Goal: Task Accomplishment & Management: Manage account settings

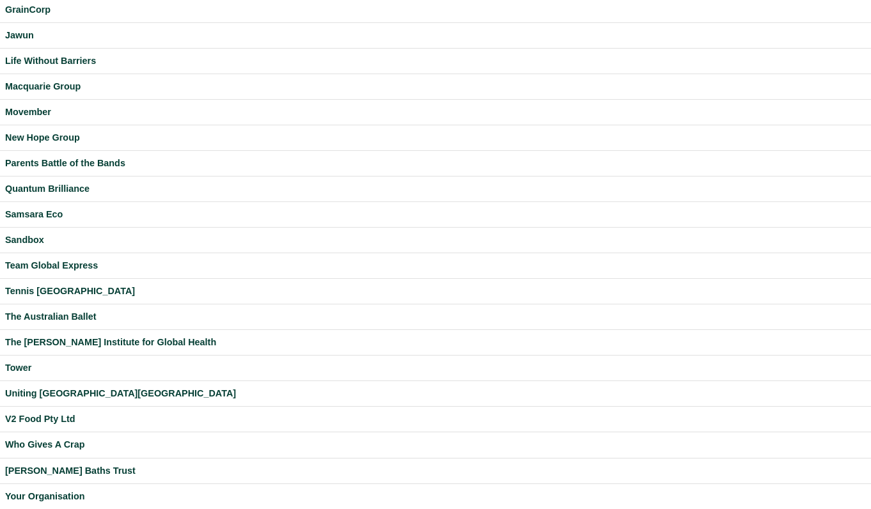
scroll to position [332, 0]
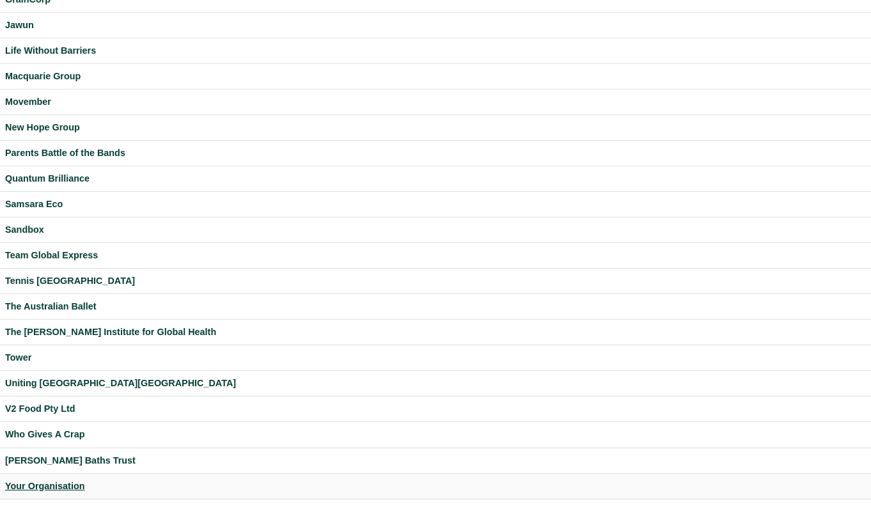
click at [62, 487] on div "Your Organisation" at bounding box center [435, 486] width 861 height 15
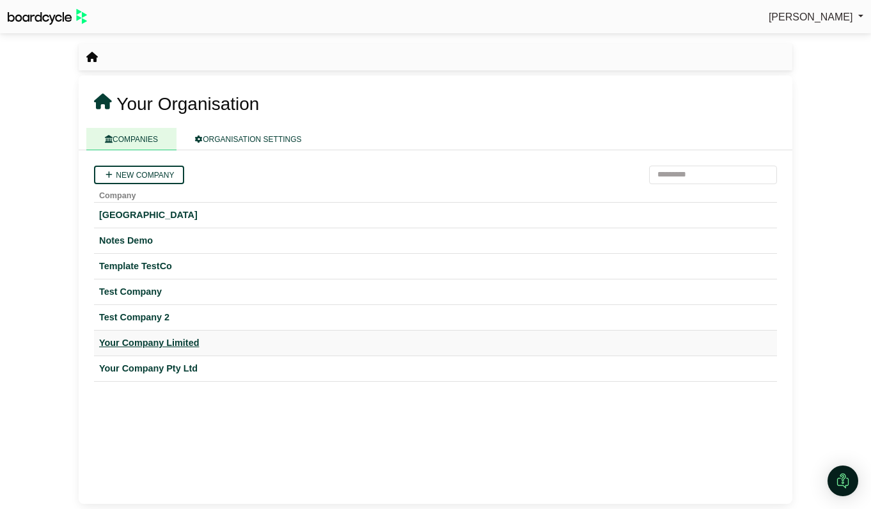
click at [166, 345] on div "Your Company Limited" at bounding box center [435, 343] width 673 height 15
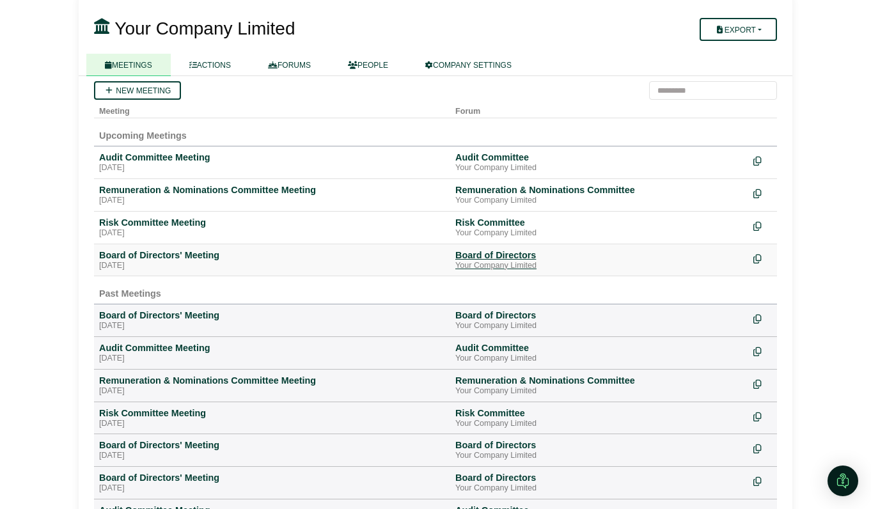
scroll to position [91, 0]
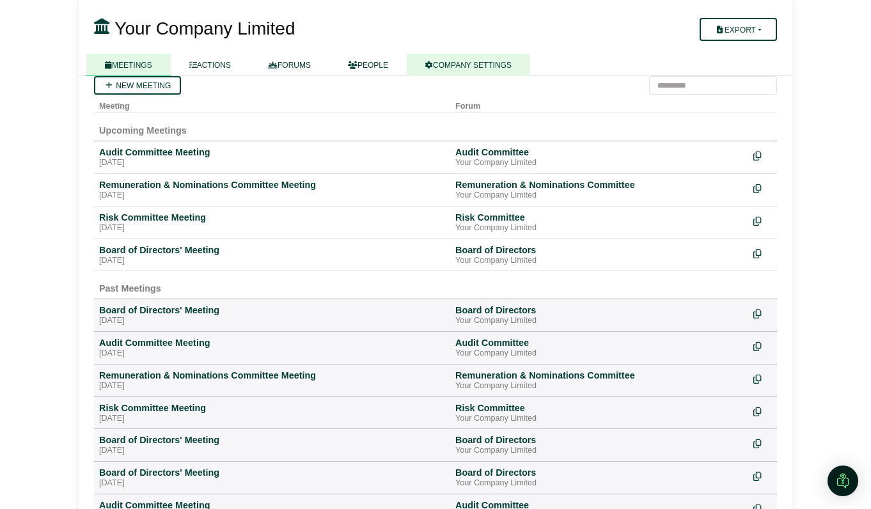
click at [459, 63] on link "COMPANY SETTINGS" at bounding box center [468, 65] width 123 height 22
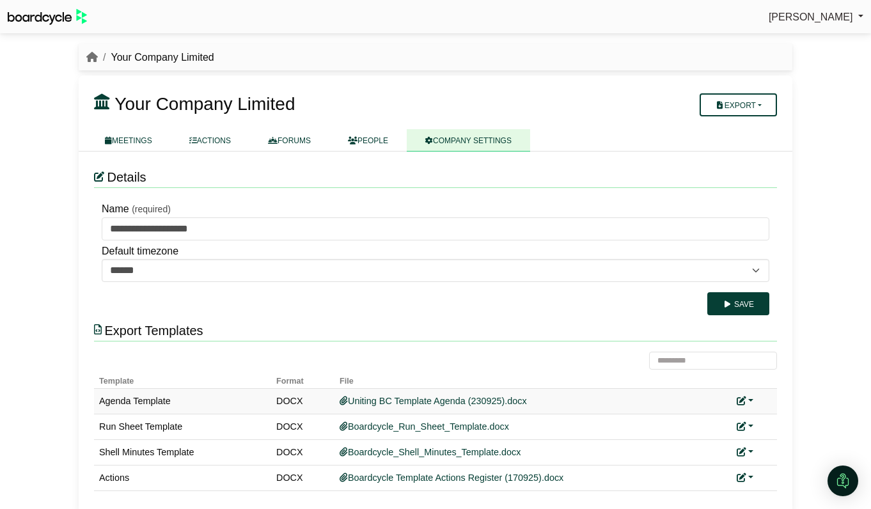
click at [749, 399] on link at bounding box center [745, 401] width 17 height 10
click at [774, 440] on button "Remove custom template" at bounding box center [802, 444] width 130 height 24
click at [742, 477] on icon at bounding box center [741, 477] width 9 height 9
click at [765, 437] on link "Replace custom template" at bounding box center [802, 434] width 130 height 24
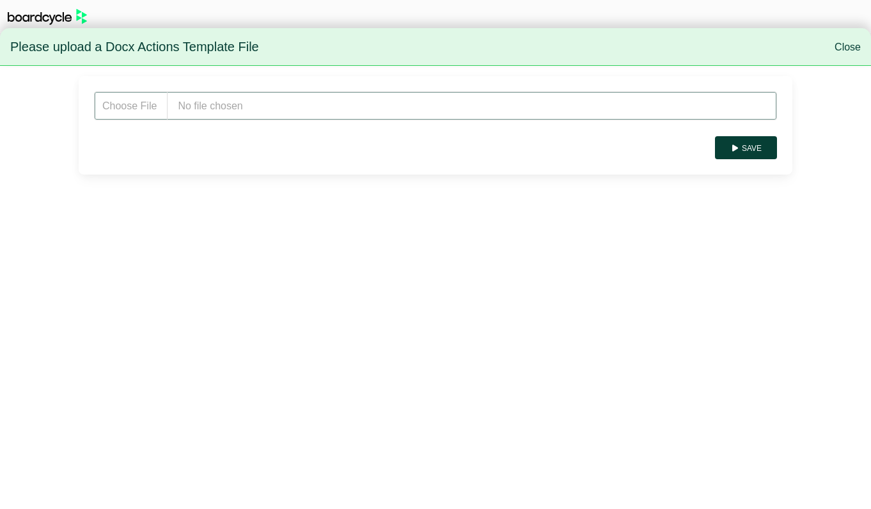
click at [278, 104] on input "file" at bounding box center [435, 105] width 683 height 29
type input "**********"
click at [764, 149] on button "Save" at bounding box center [746, 147] width 62 height 23
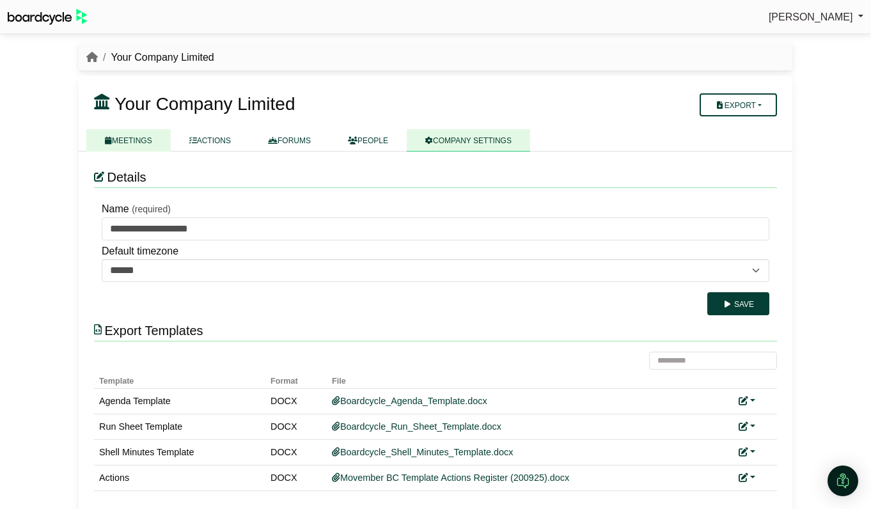
click at [135, 139] on link "MEETINGS" at bounding box center [128, 140] width 84 height 22
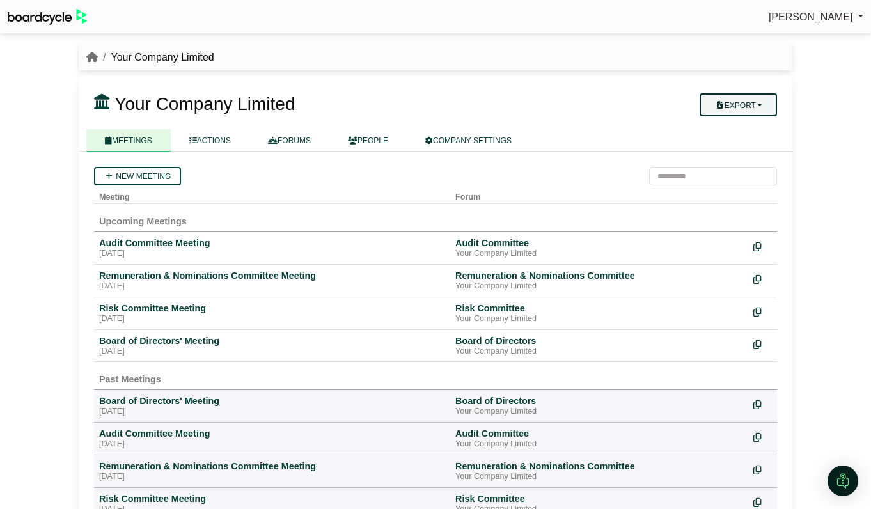
click at [758, 97] on button "Export" at bounding box center [738, 104] width 77 height 23
click at [755, 125] on link "Company Actions" at bounding box center [746, 127] width 102 height 19
click at [158, 343] on div "Board of Directors' Meeting" at bounding box center [272, 341] width 346 height 12
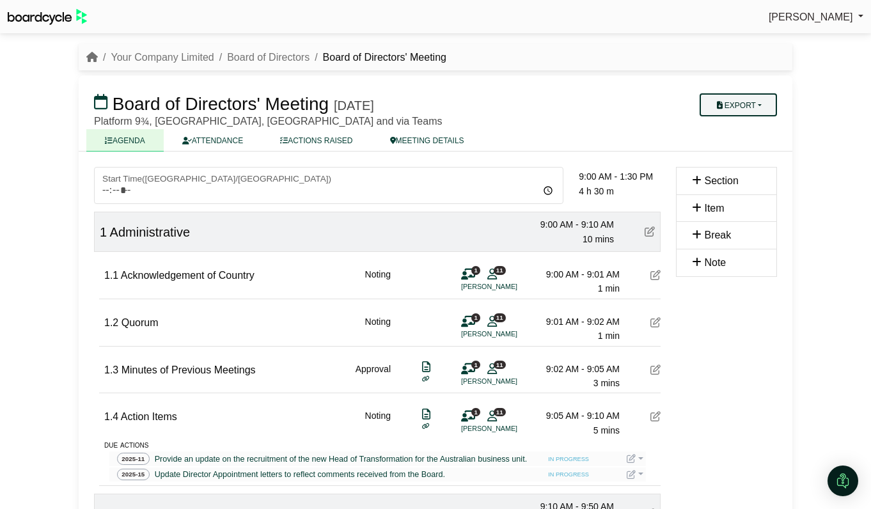
click at [767, 104] on button "Export" at bounding box center [738, 104] width 77 height 23
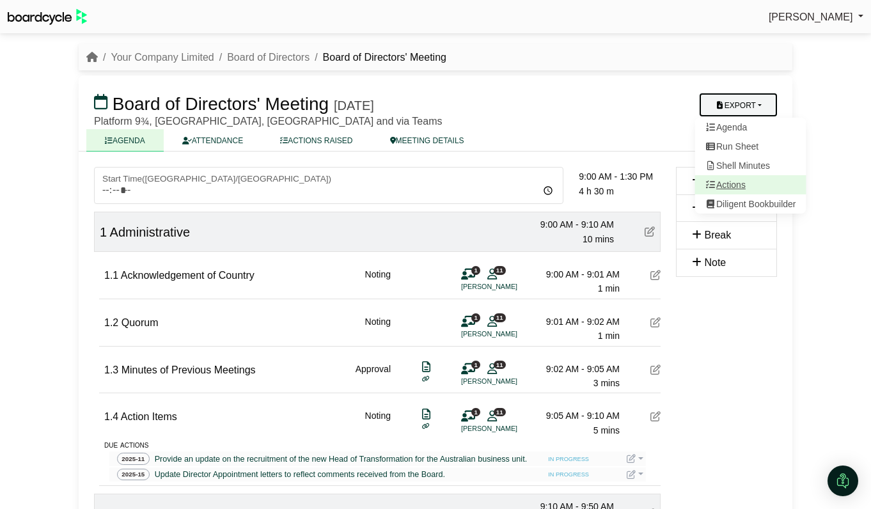
click at [744, 185] on link "Actions" at bounding box center [750, 184] width 111 height 19
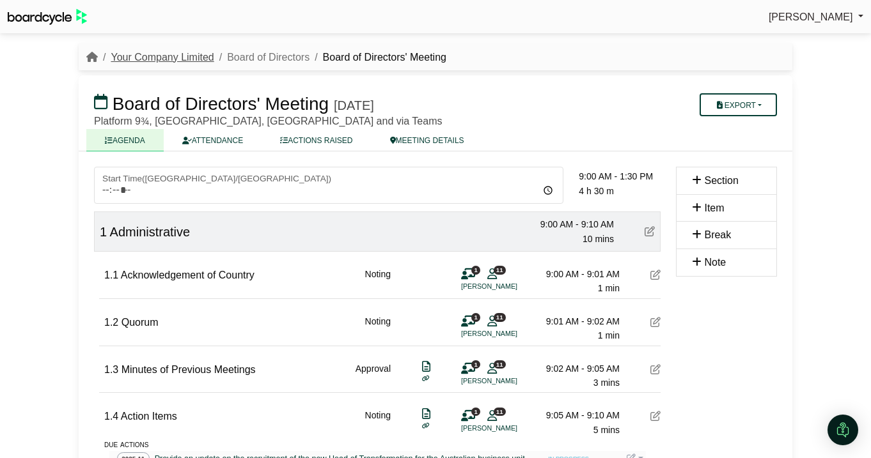
click at [133, 61] on link "Your Company Limited" at bounding box center [162, 57] width 103 height 11
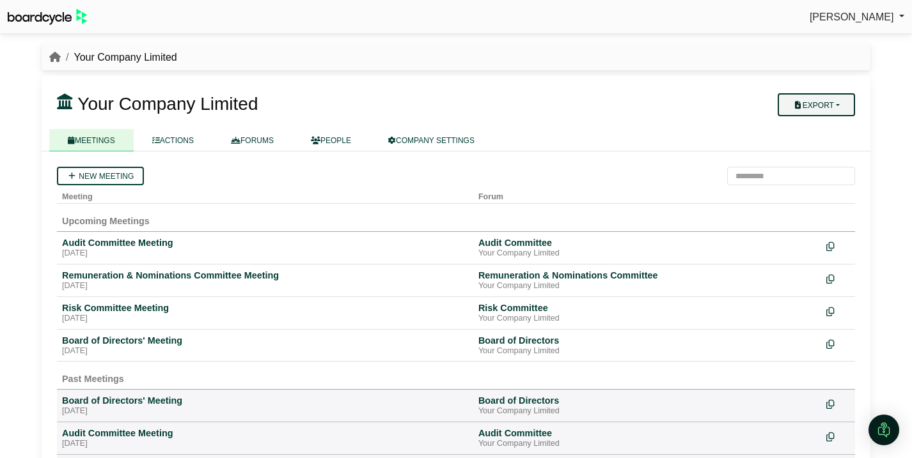
click at [800, 107] on button "Export" at bounding box center [816, 104] width 77 height 23
click at [822, 131] on link "Company Actions" at bounding box center [824, 127] width 102 height 19
click at [843, 106] on button "Export" at bounding box center [816, 104] width 77 height 23
click at [865, 81] on div "Your Company Limited Export Company Actions MEETINGS ACTIONS FORUMS" at bounding box center [456, 113] width 829 height 76
click at [108, 341] on div "Board of Directors' Meeting" at bounding box center [265, 341] width 406 height 12
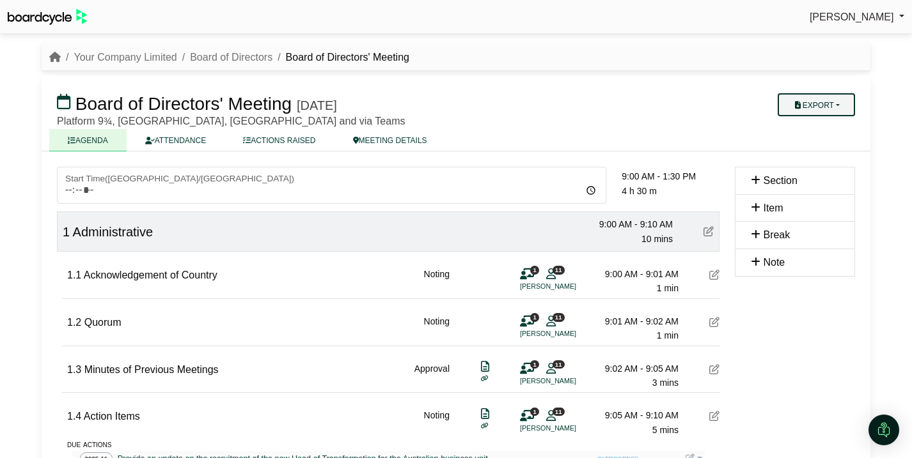
click at [840, 111] on button "Export" at bounding box center [816, 104] width 77 height 23
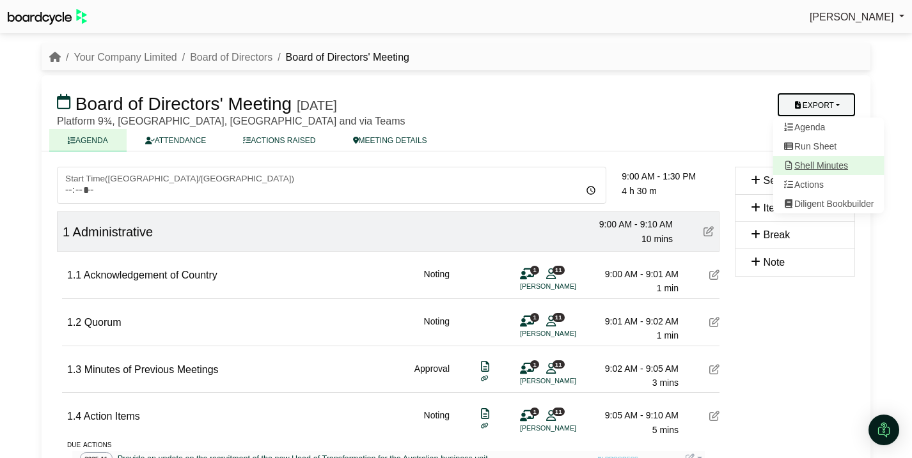
click at [827, 166] on link "Shell Minutes" at bounding box center [828, 165] width 111 height 19
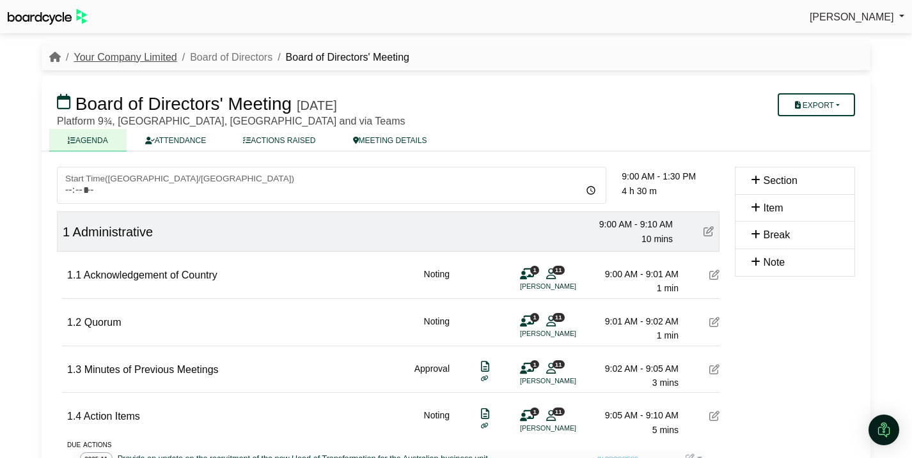
click at [123, 58] on link "Your Company Limited" at bounding box center [125, 57] width 103 height 11
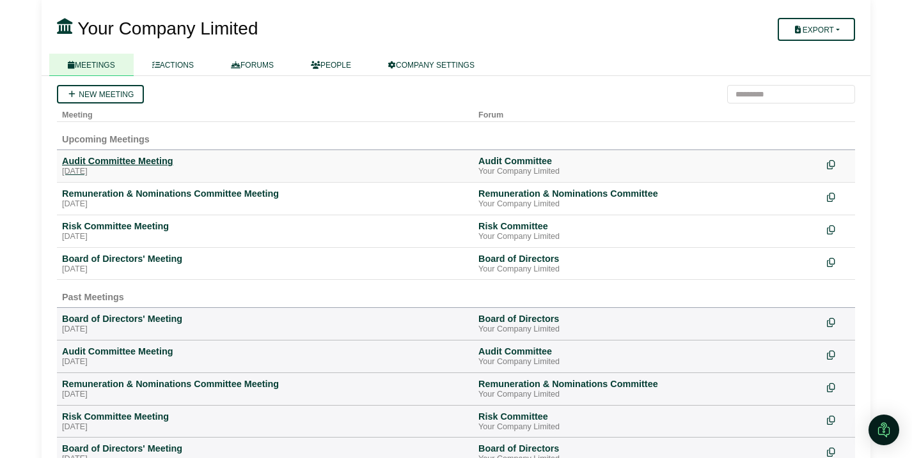
scroll to position [84, 0]
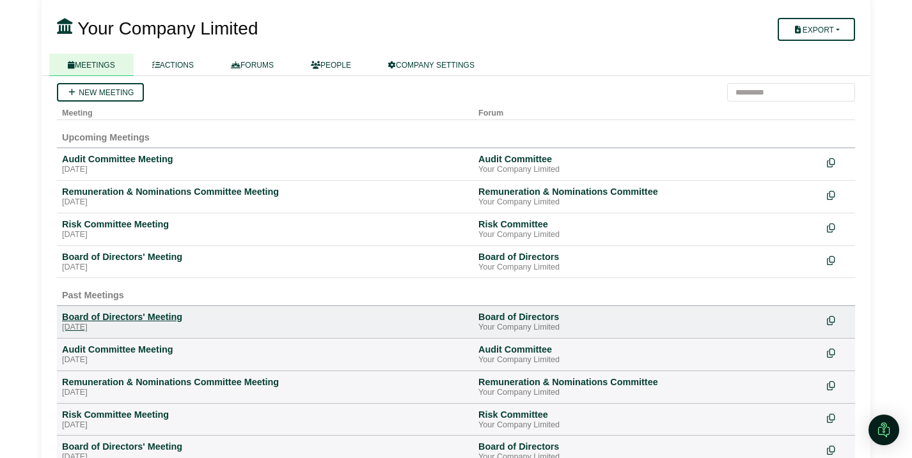
click at [150, 321] on div "Board of Directors' Meeting" at bounding box center [265, 317] width 406 height 12
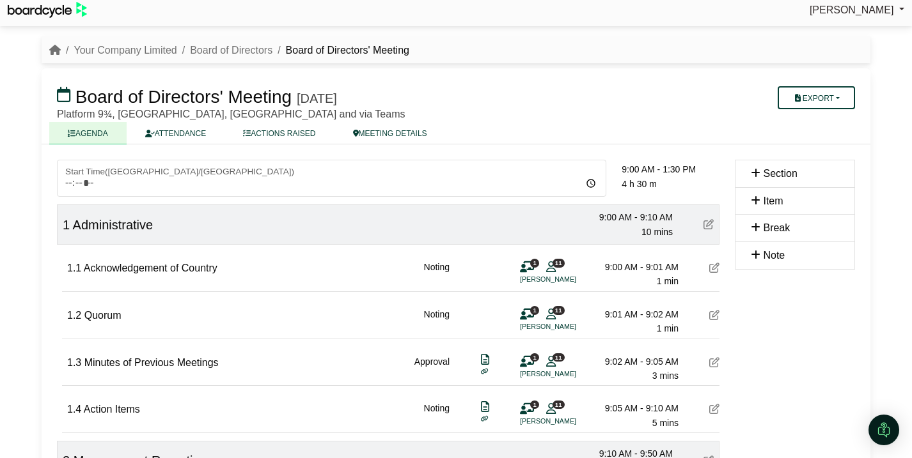
scroll to position [14, 0]
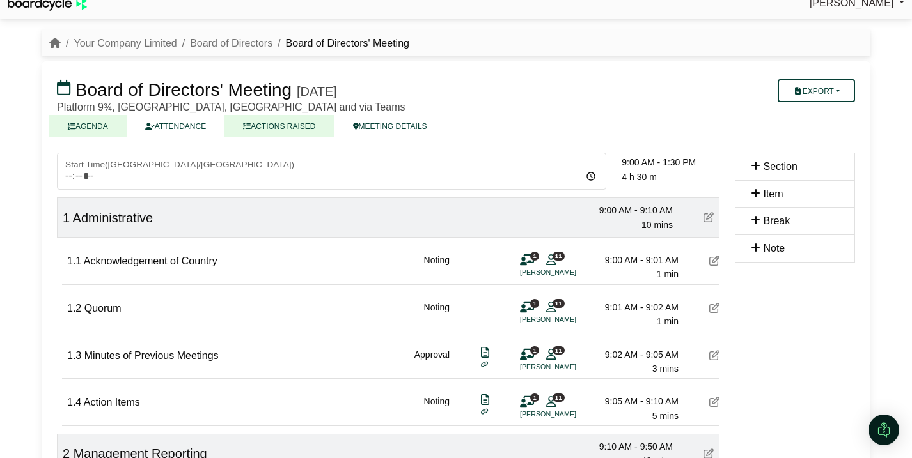
click at [290, 129] on link "ACTIONS RAISED" at bounding box center [278, 126] width 109 height 22
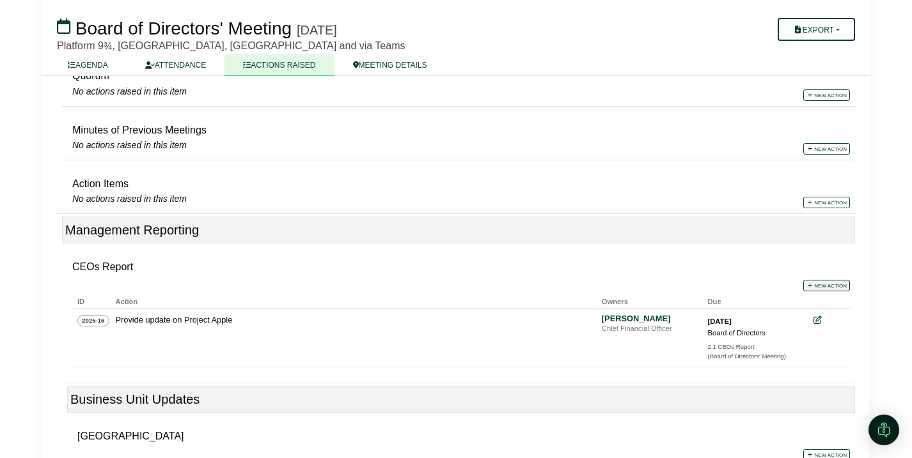
scroll to position [201, 0]
click at [835, 283] on link "New action" at bounding box center [826, 285] width 47 height 12
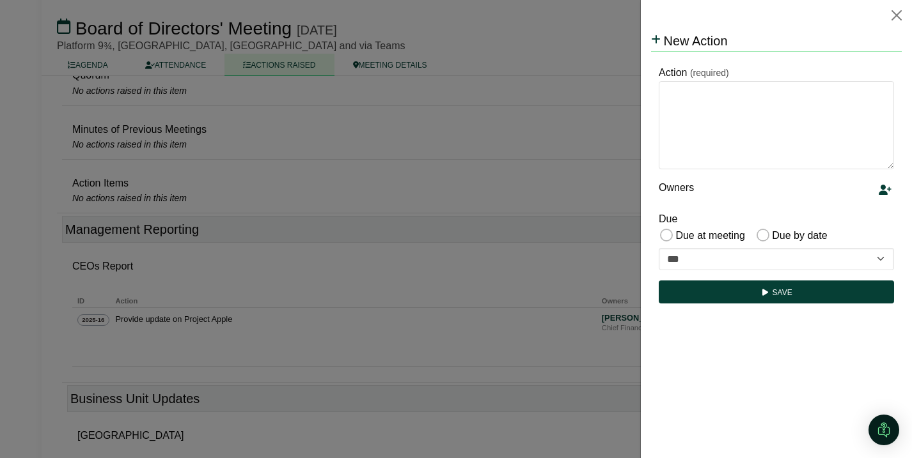
scroll to position [0, 0]
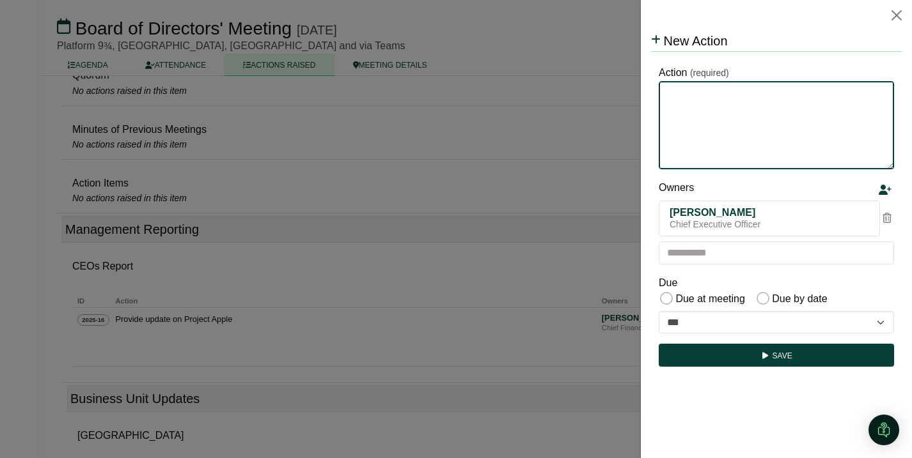
click at [725, 113] on textarea "Action" at bounding box center [776, 125] width 235 height 88
type textarea "**********"
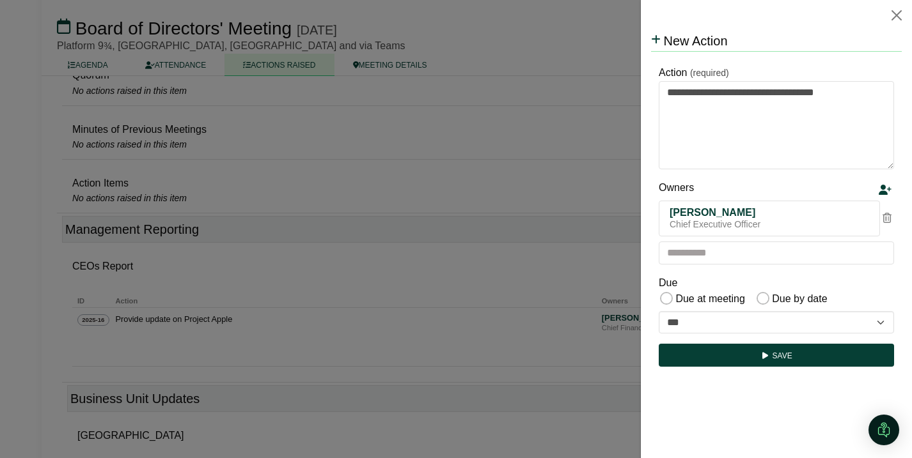
click at [887, 219] on icon at bounding box center [886, 218] width 9 height 10
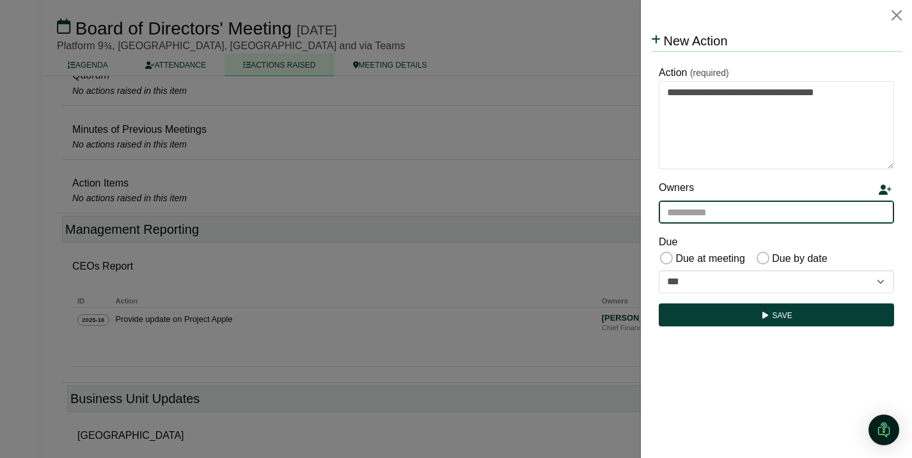
click at [808, 222] on input "text" at bounding box center [776, 212] width 235 height 23
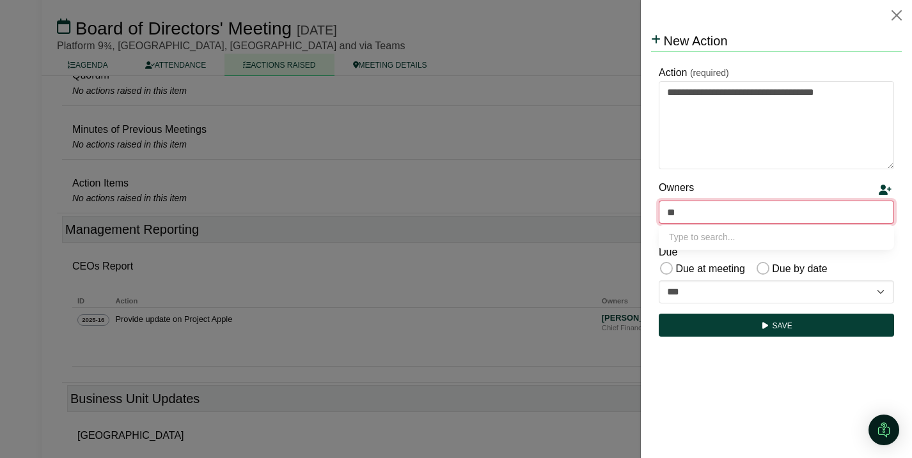
type input "***"
type input "**********"
type input "****"
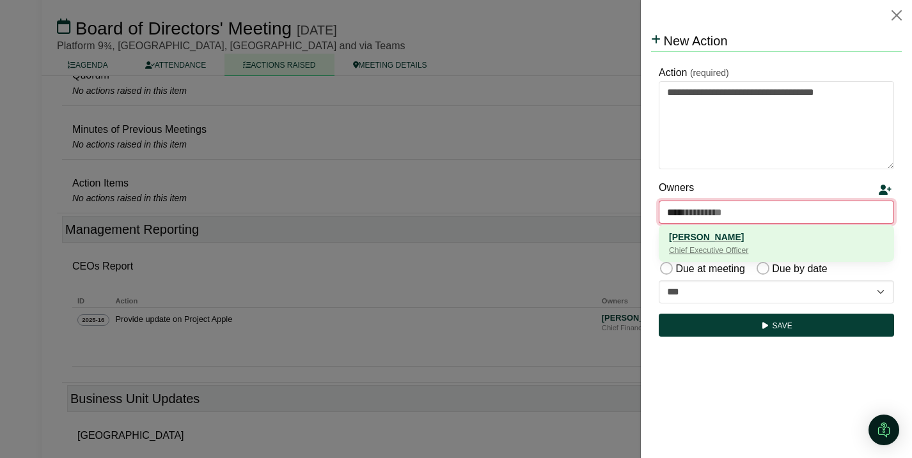
click at [779, 231] on div "[PERSON_NAME]" at bounding box center [776, 237] width 215 height 14
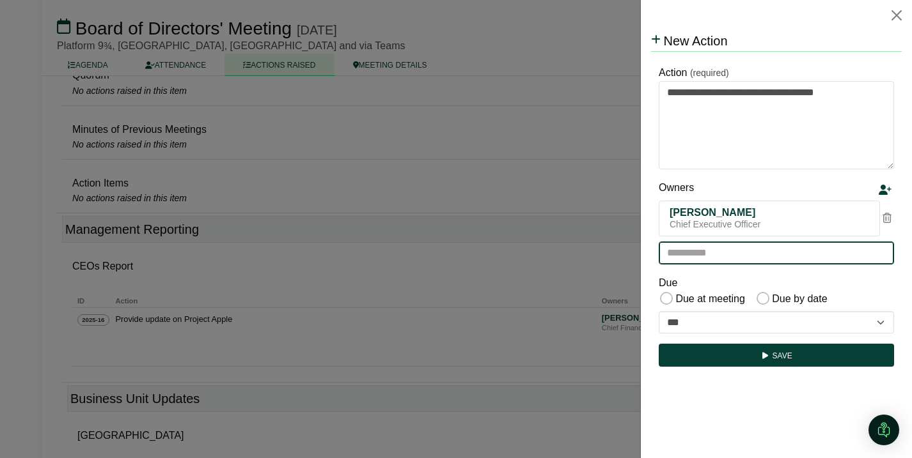
click at [748, 244] on input "text" at bounding box center [776, 253] width 235 height 23
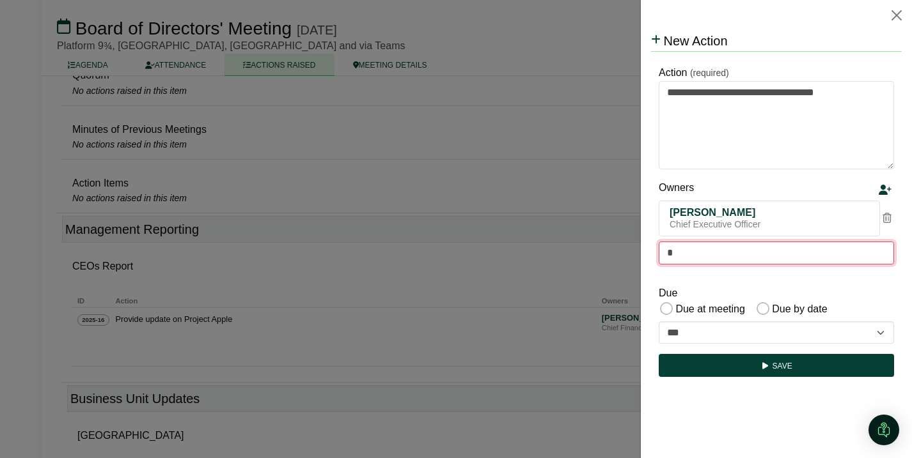
type input "**"
type input "**********"
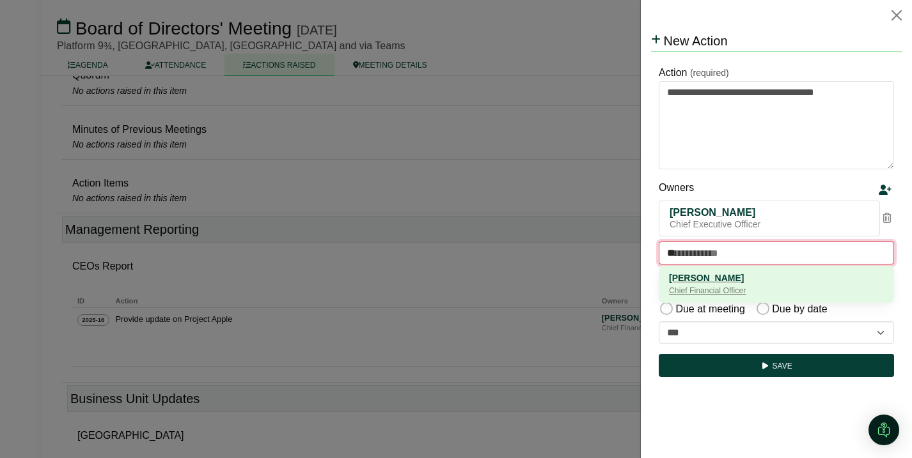
click at [751, 292] on div "Chief Financial Officer" at bounding box center [776, 291] width 215 height 13
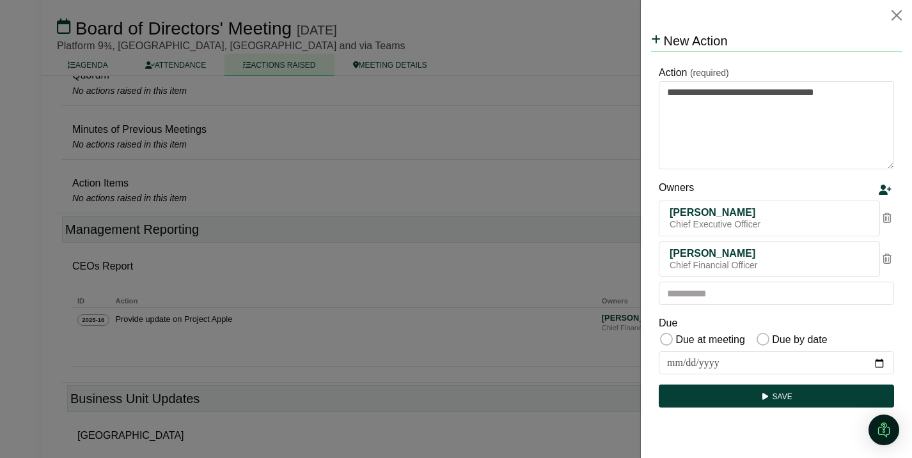
click at [804, 329] on div "Due Due at meeting Due by date" at bounding box center [776, 332] width 235 height 34
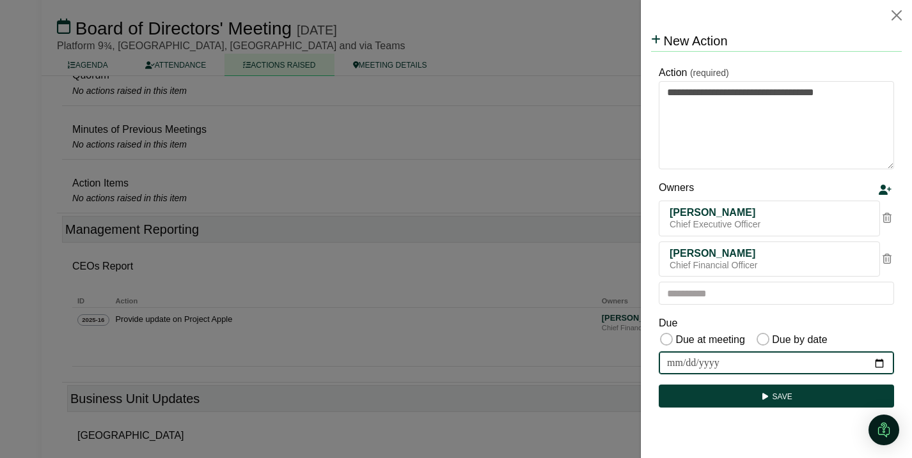
click at [877, 361] on input "date" at bounding box center [776, 363] width 235 height 23
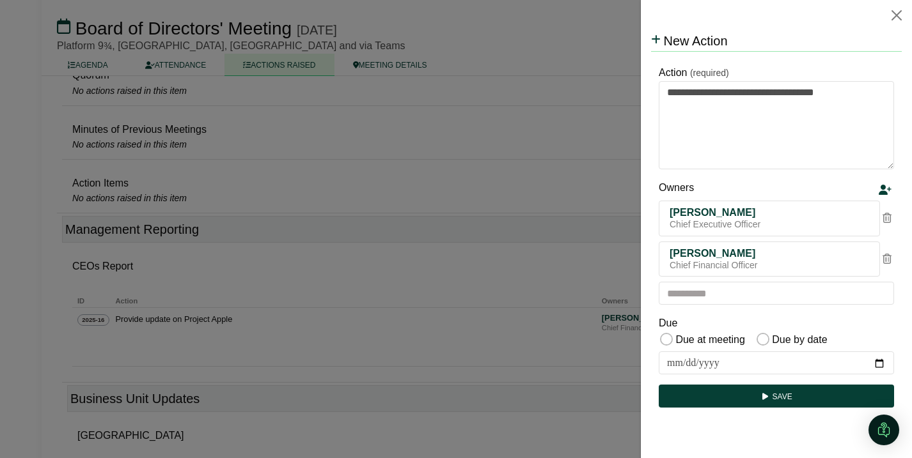
click at [846, 327] on div "Due Due at meeting Due by date" at bounding box center [776, 332] width 235 height 34
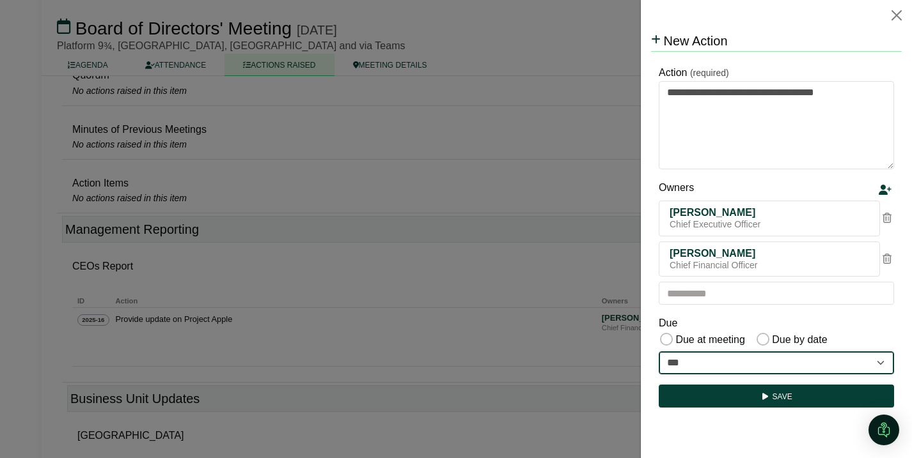
click at [707, 366] on select "**********" at bounding box center [776, 363] width 235 height 23
select select "**********"
click at [659, 352] on select "**********" at bounding box center [776, 363] width 235 height 23
click at [719, 362] on select "**********" at bounding box center [776, 363] width 235 height 23
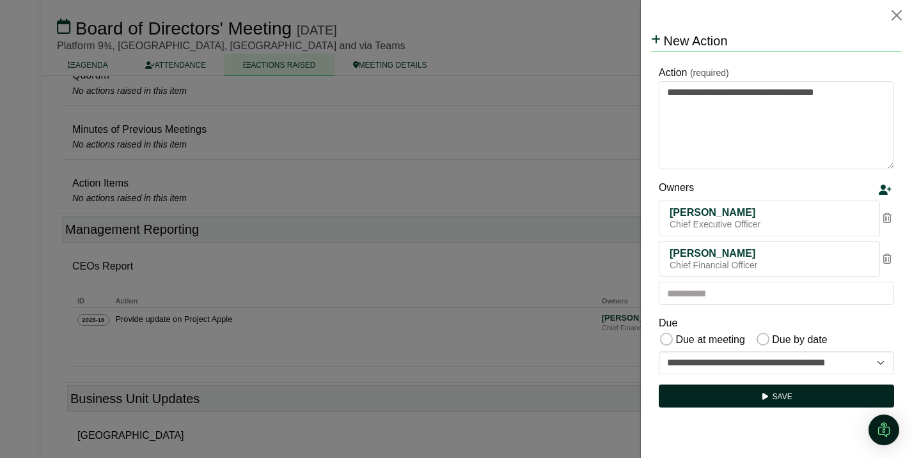
click at [789, 396] on button "Save" at bounding box center [776, 396] width 235 height 23
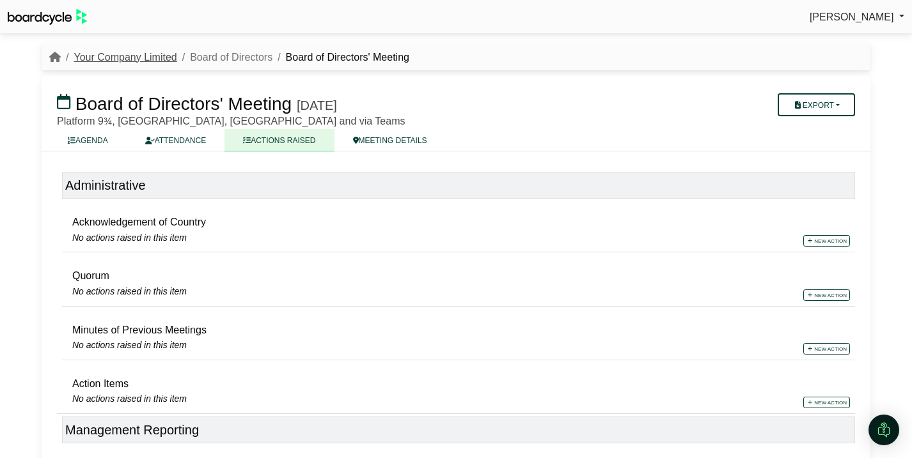
click at [145, 60] on link "Your Company Limited" at bounding box center [125, 57] width 103 height 11
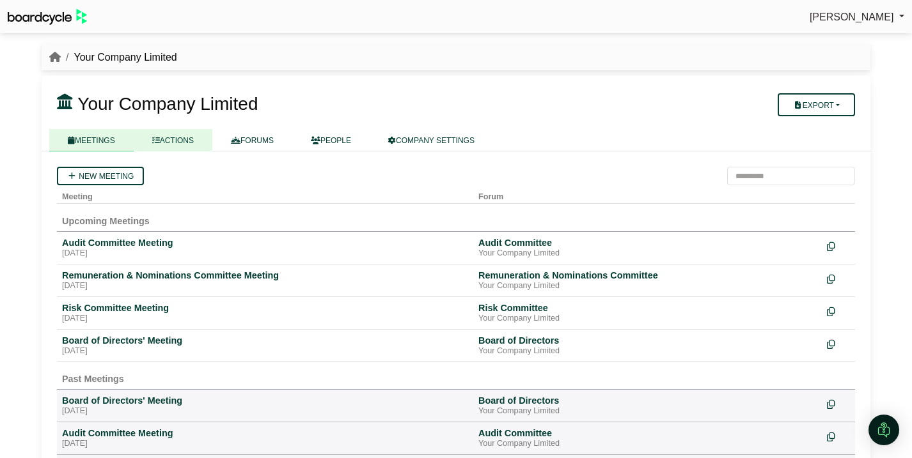
click at [184, 143] on link "ACTIONS" at bounding box center [173, 140] width 79 height 22
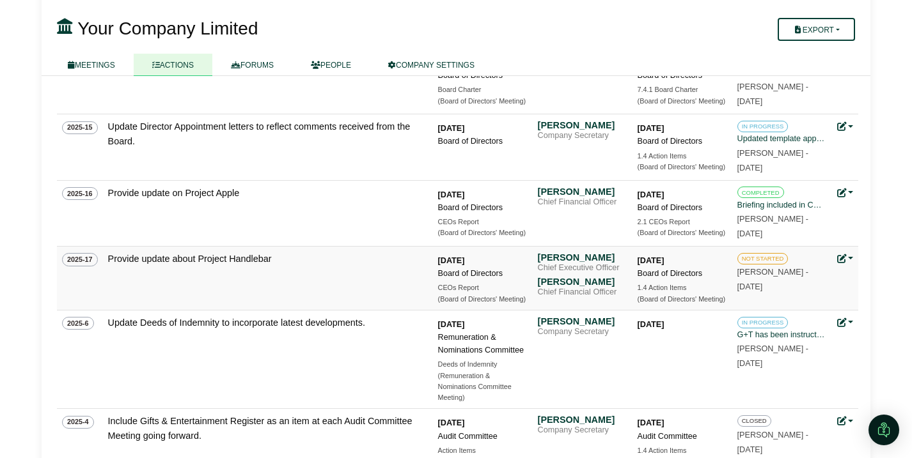
scroll to position [604, 0]
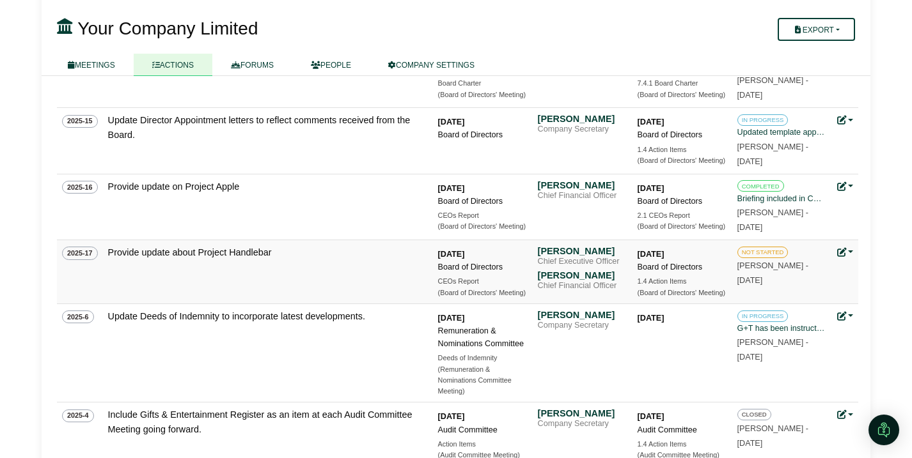
click at [850, 253] on link at bounding box center [845, 252] width 17 height 10
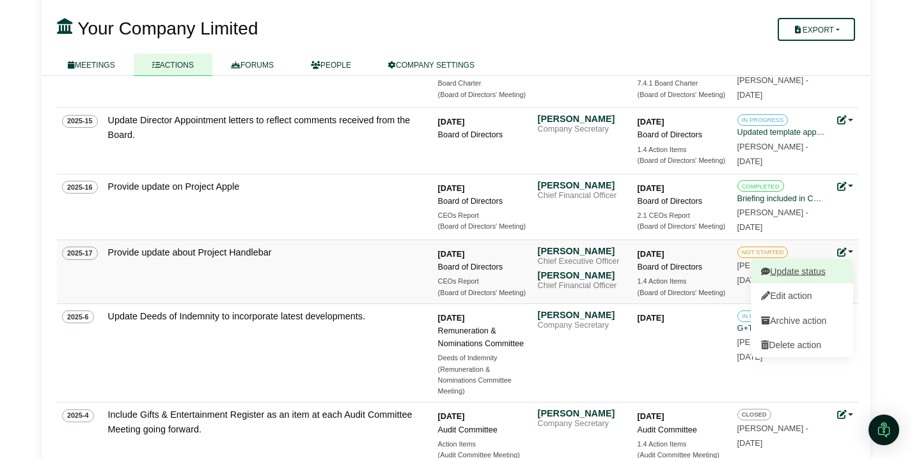
click at [811, 273] on link "Update status" at bounding box center [802, 272] width 102 height 24
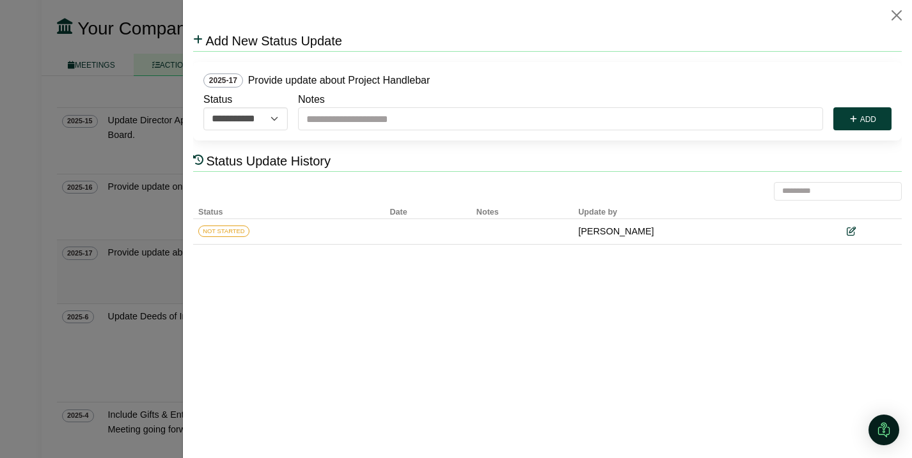
scroll to position [0, 0]
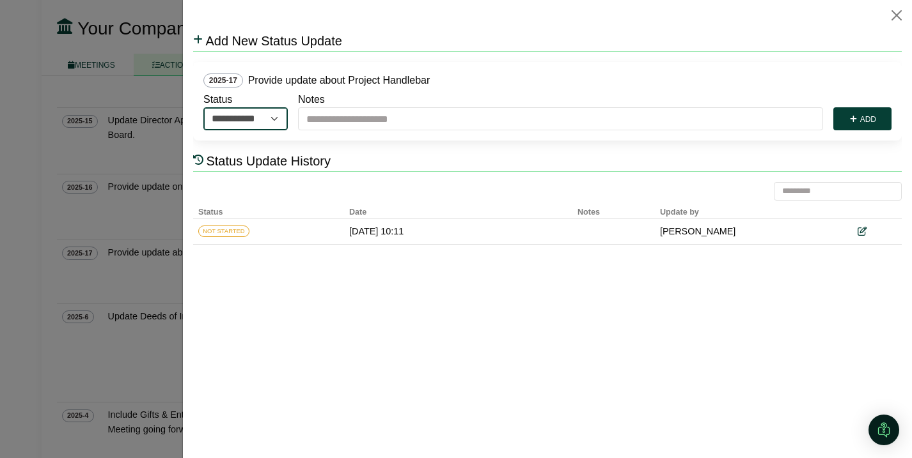
click at [272, 120] on select "**********" at bounding box center [245, 118] width 84 height 23
select select "**********"
click at [203, 107] on select "**********" at bounding box center [245, 118] width 84 height 23
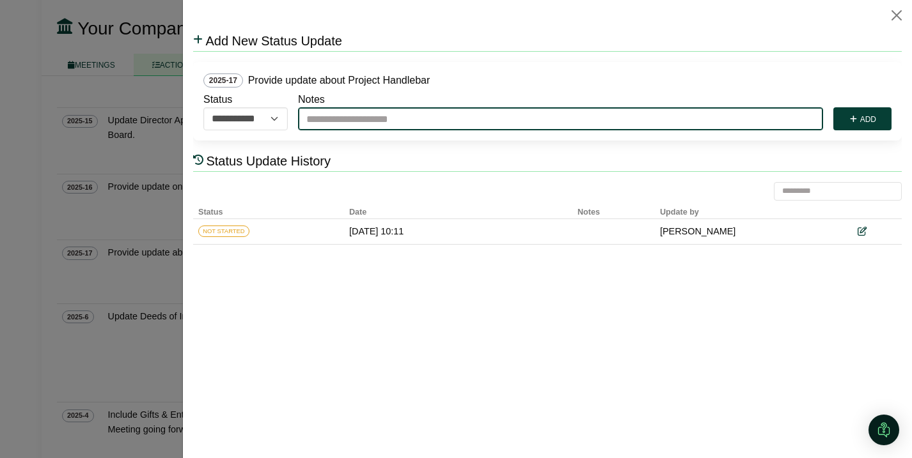
click at [347, 122] on input "Notes" at bounding box center [560, 118] width 525 height 23
type input "**********"
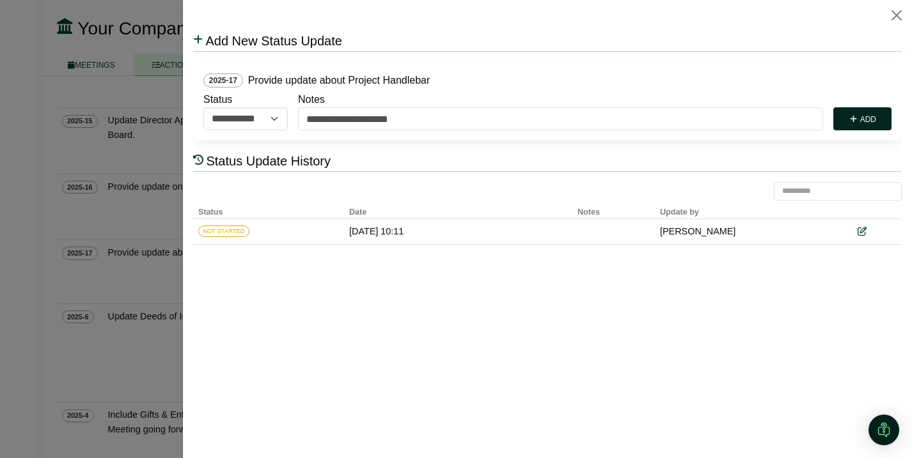
click at [875, 116] on button "Add" at bounding box center [862, 118] width 58 height 23
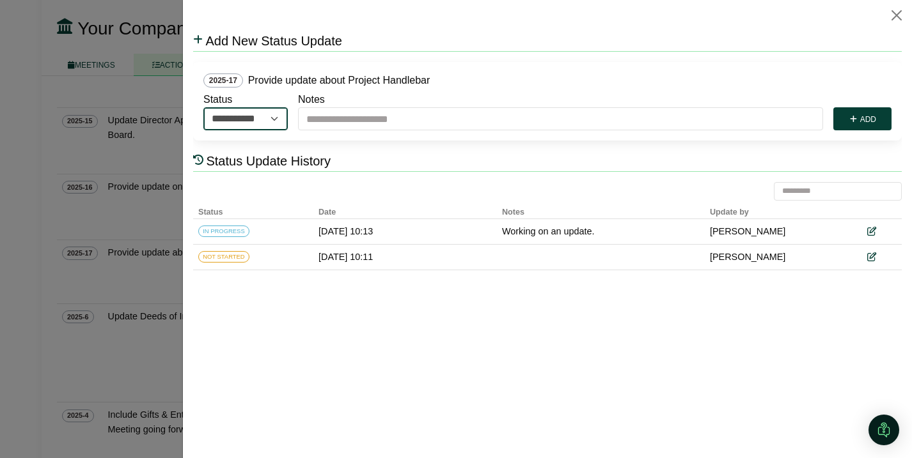
click at [272, 119] on select "**********" at bounding box center [245, 118] width 84 height 23
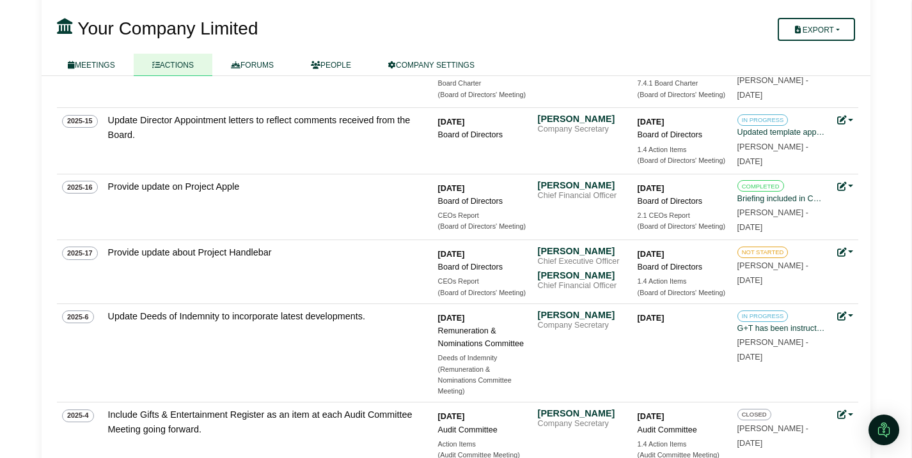
click at [148, 226] on div at bounding box center [456, 229] width 912 height 458
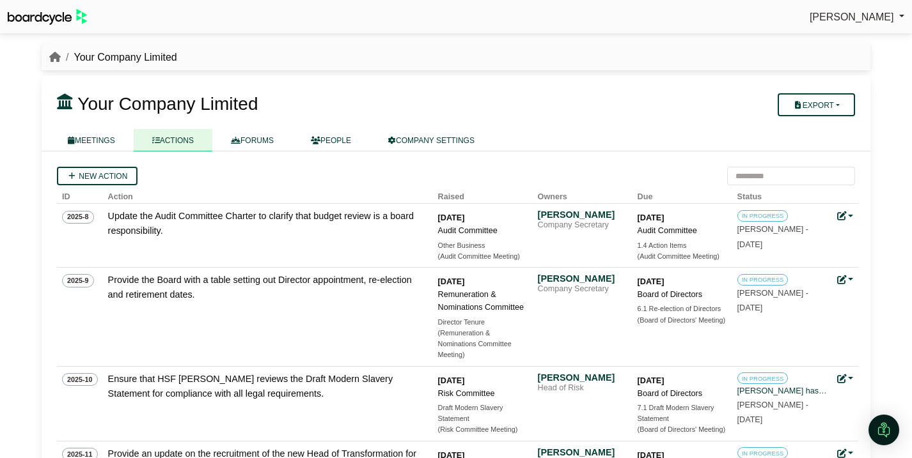
scroll to position [604, 0]
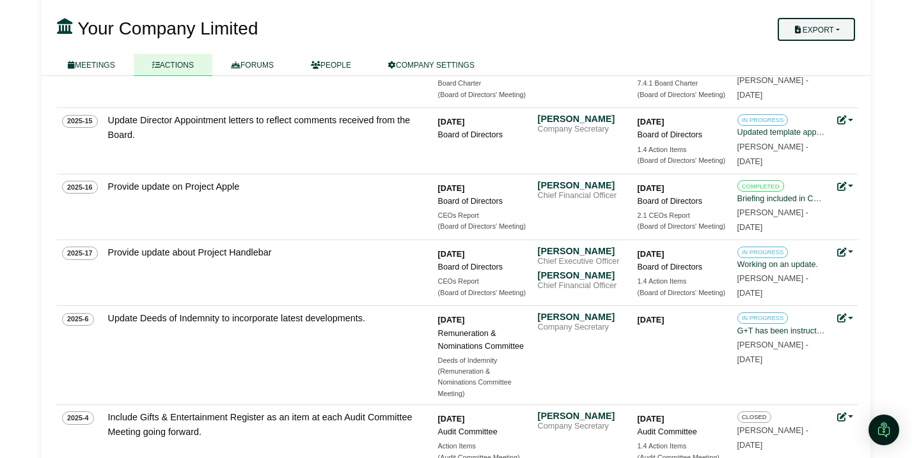
click at [838, 36] on button "Export" at bounding box center [816, 29] width 77 height 23
click at [831, 53] on link "Company Actions" at bounding box center [824, 51] width 102 height 19
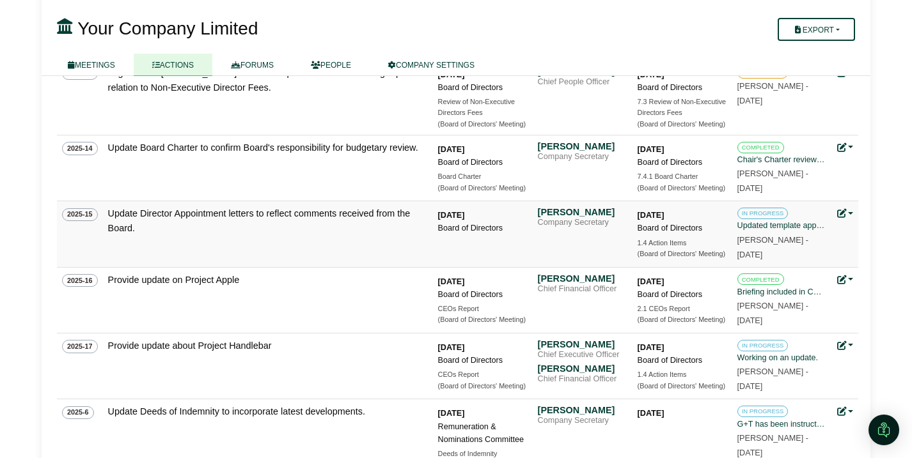
scroll to position [514, 0]
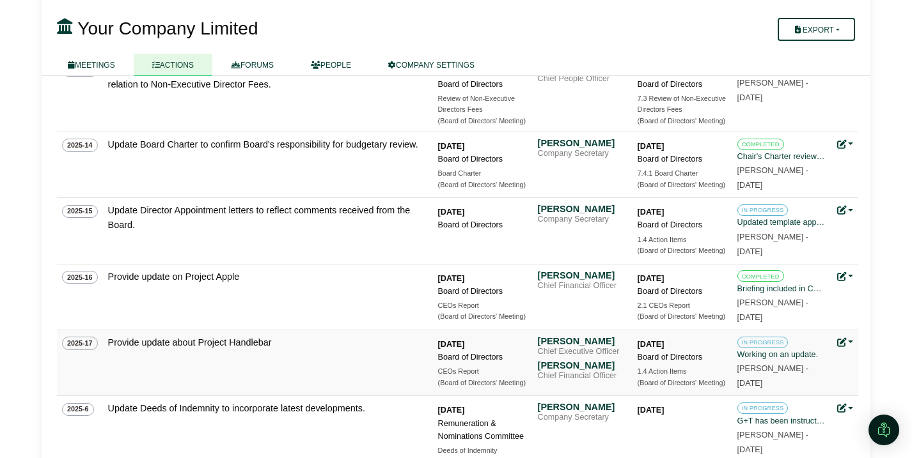
click at [849, 343] on link at bounding box center [845, 343] width 17 height 10
click at [821, 362] on link "Update status" at bounding box center [802, 362] width 102 height 24
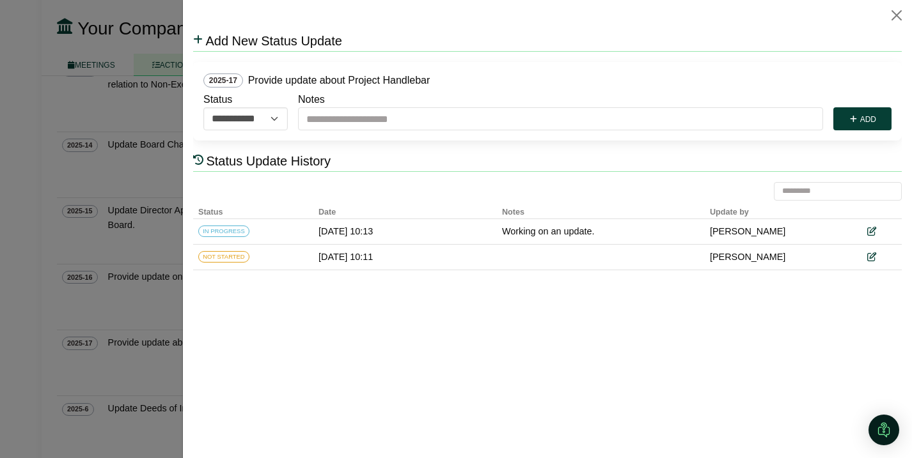
scroll to position [0, 0]
click at [871, 231] on icon at bounding box center [870, 232] width 9 height 9
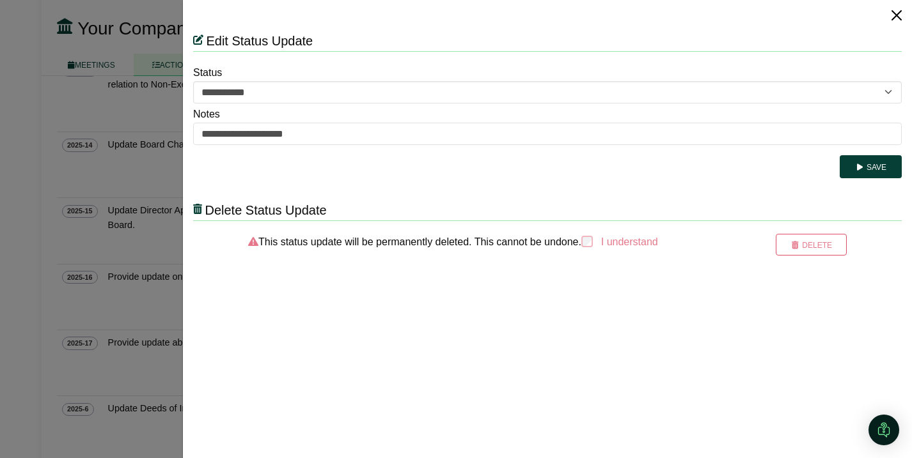
click at [891, 17] on button "Close" at bounding box center [896, 15] width 20 height 20
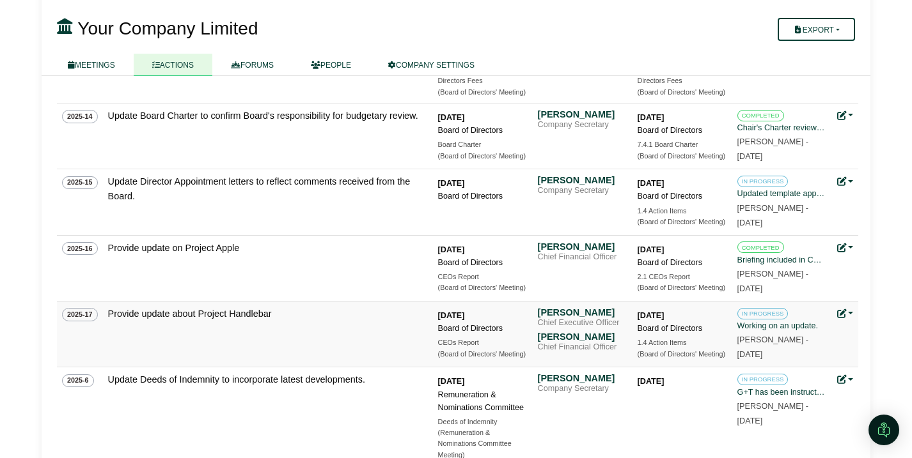
scroll to position [558, 0]
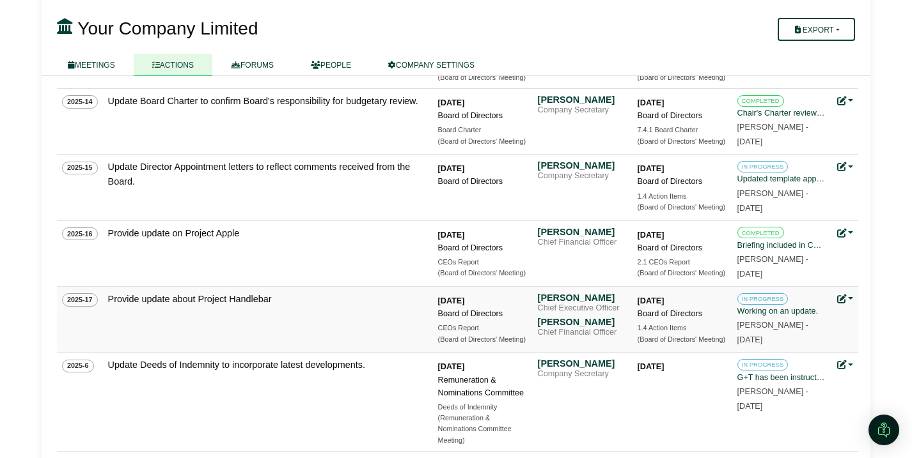
click at [851, 299] on link at bounding box center [845, 299] width 17 height 10
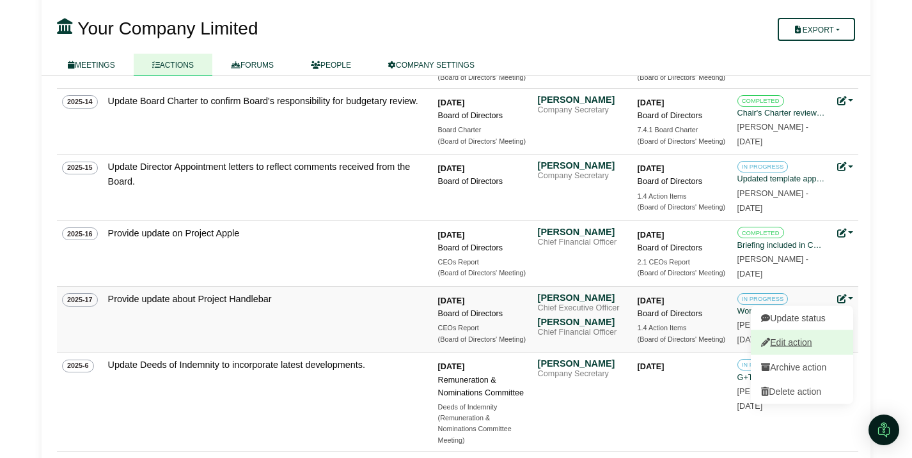
scroll to position [559, 0]
click at [801, 345] on link "Edit action" at bounding box center [802, 341] width 102 height 24
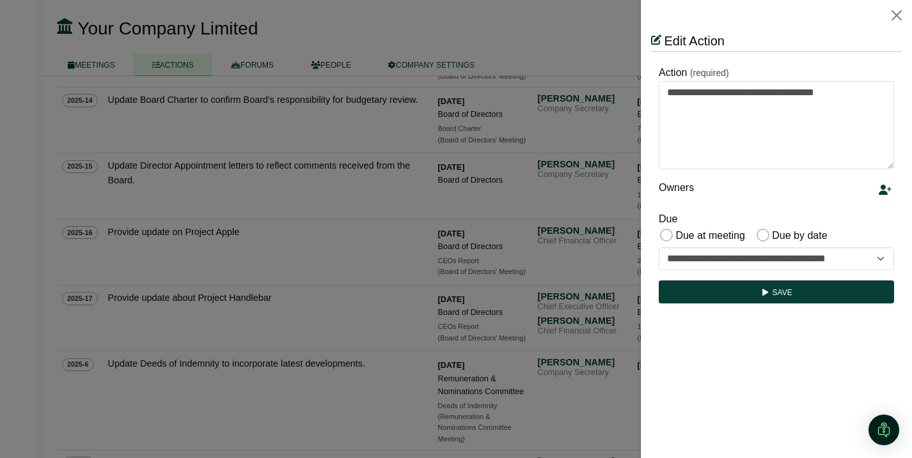
scroll to position [0, 0]
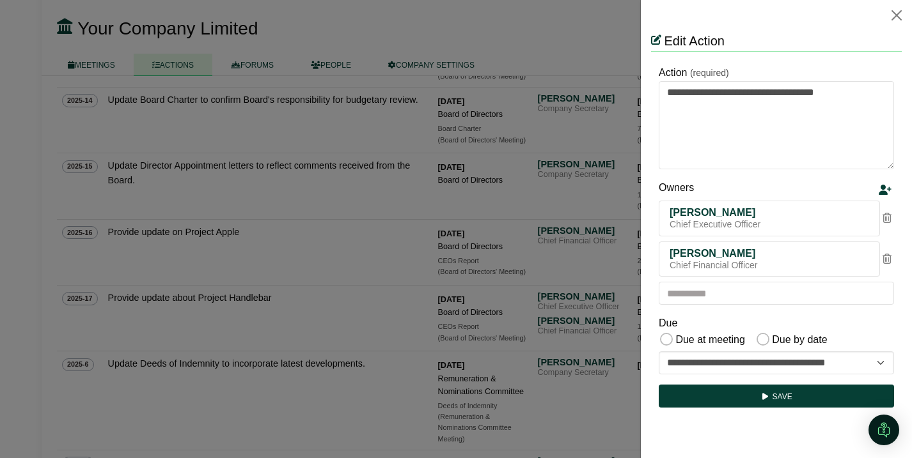
click at [886, 260] on icon at bounding box center [886, 259] width 9 height 10
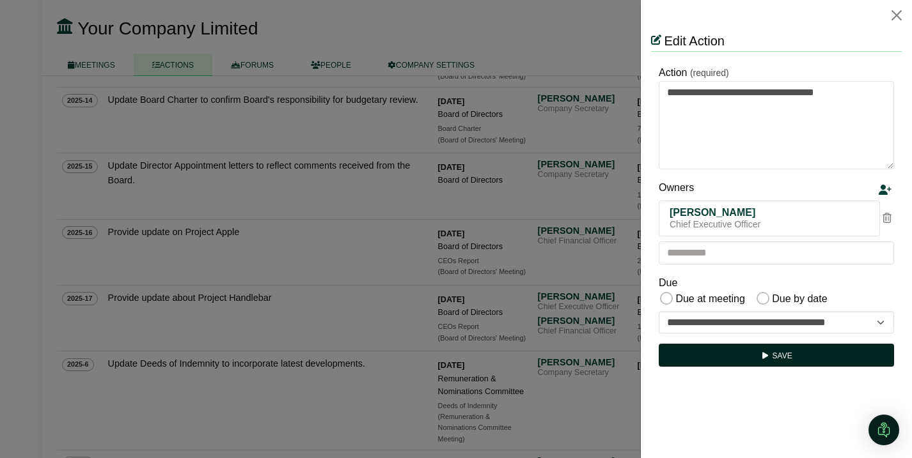
click at [760, 356] on icon "submit" at bounding box center [765, 356] width 10 height 8
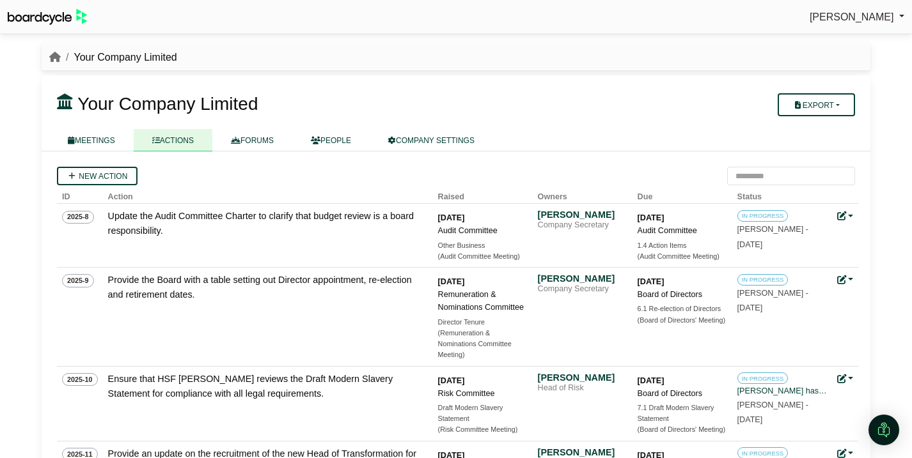
scroll to position [559, 0]
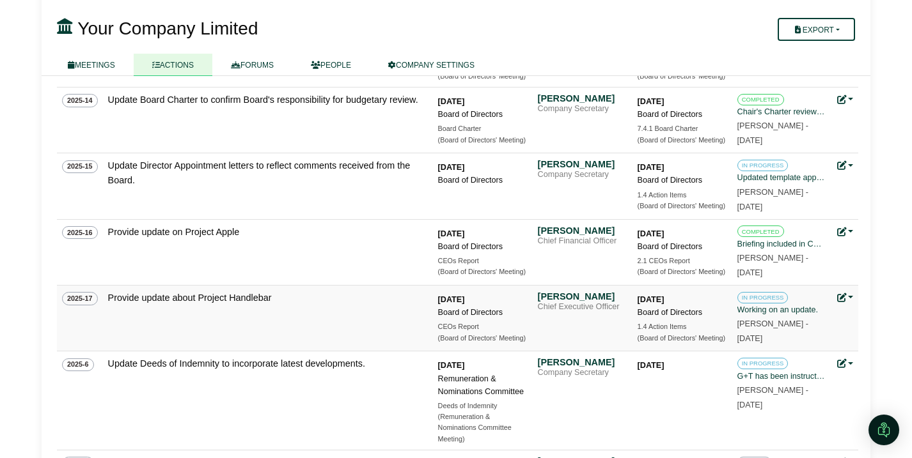
click at [850, 297] on link at bounding box center [845, 298] width 17 height 10
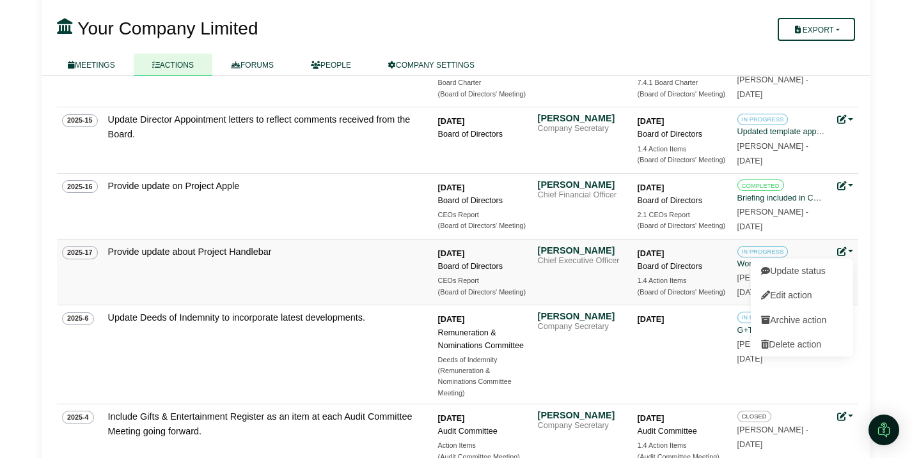
scroll to position [610, 0]
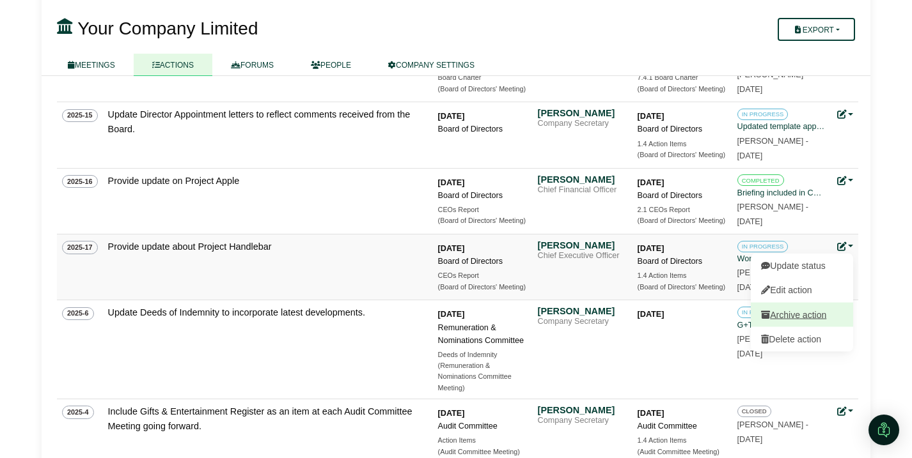
click at [795, 315] on button "Archive action" at bounding box center [802, 314] width 102 height 24
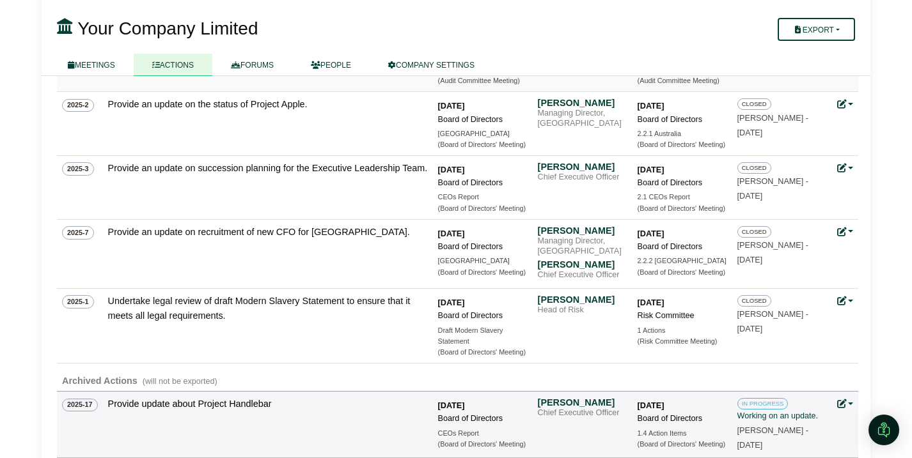
scroll to position [1021, 0]
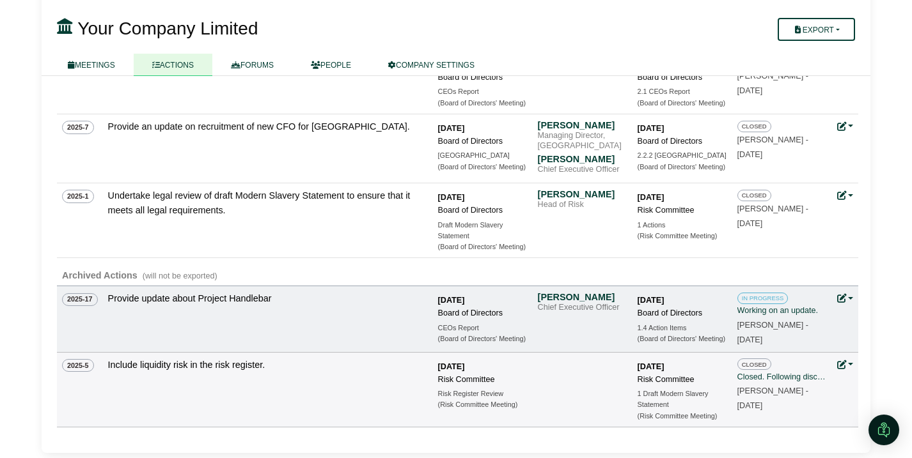
click at [847, 299] on link at bounding box center [845, 299] width 17 height 10
click at [815, 316] on button "Unarchive action" at bounding box center [802, 318] width 102 height 24
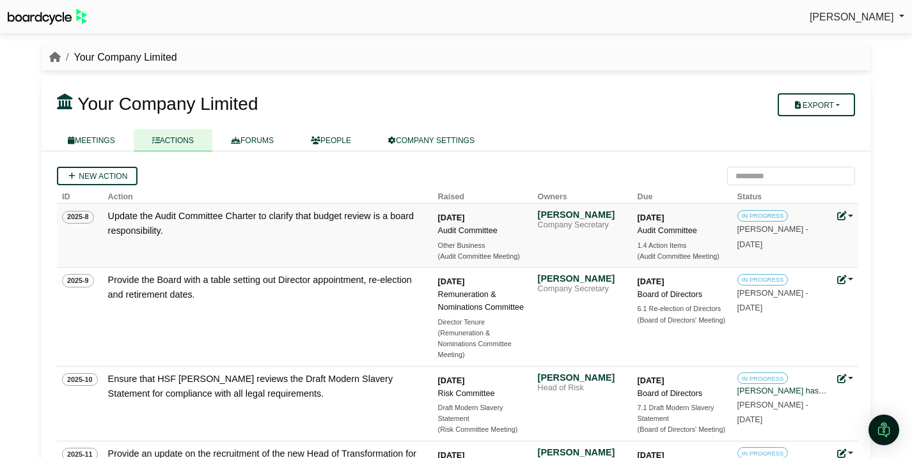
click at [850, 218] on link at bounding box center [845, 216] width 17 height 10
click at [889, 200] on div "[PERSON_NAME] Sign Out Your Company Limited Your Company Limited" at bounding box center [456, 229] width 912 height 458
click at [579, 217] on div "[PERSON_NAME]" at bounding box center [583, 215] width 90 height 12
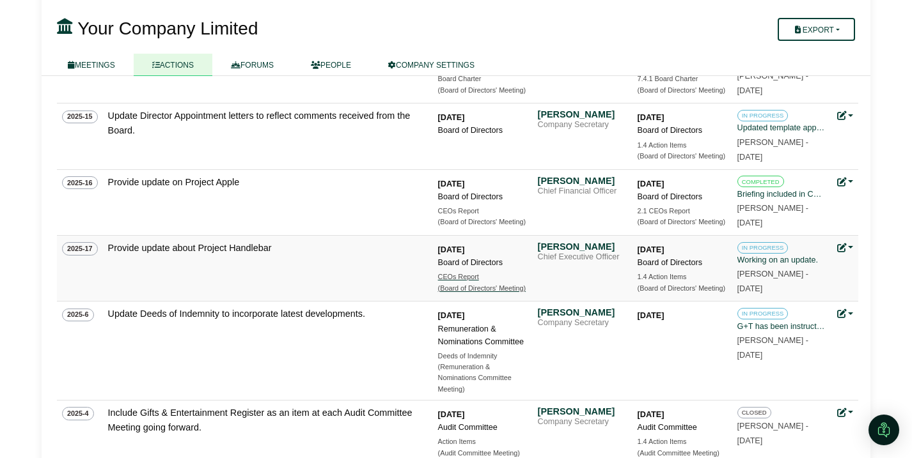
scroll to position [619, 0]
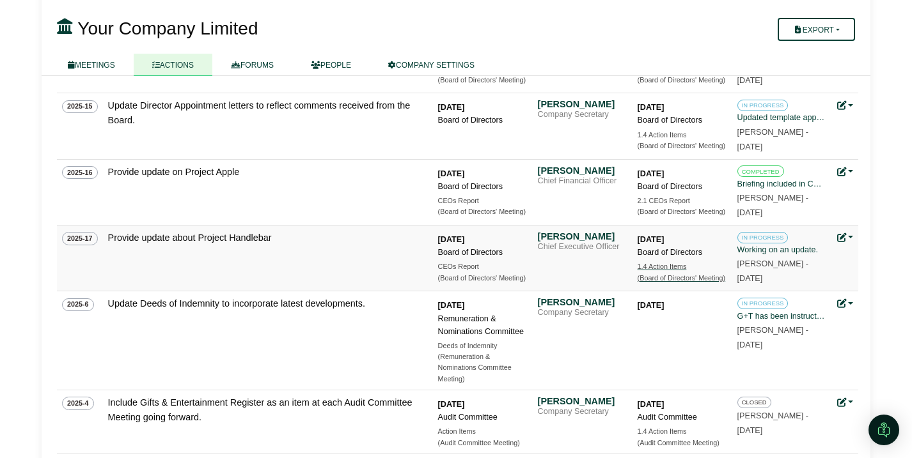
click at [673, 271] on div "1.4 Action Items" at bounding box center [683, 267] width 90 height 11
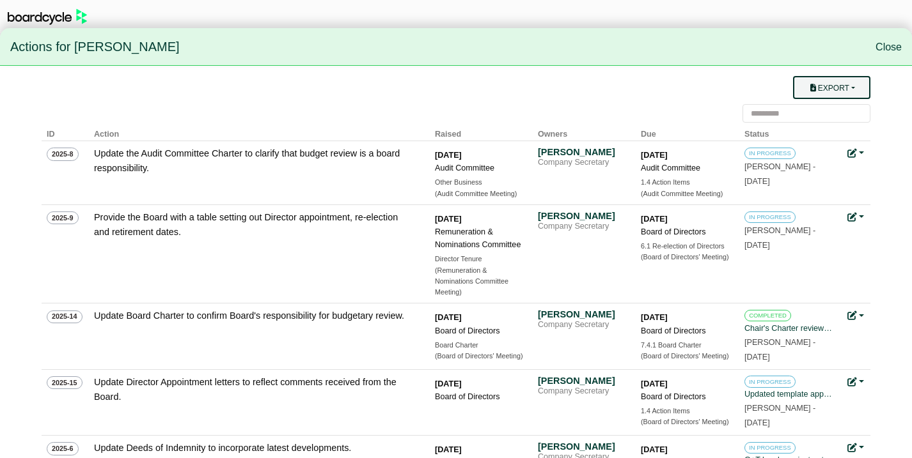
click at [861, 90] on button "Export" at bounding box center [831, 87] width 77 height 23
click at [843, 113] on link "Owner Actions" at bounding box center [839, 112] width 102 height 24
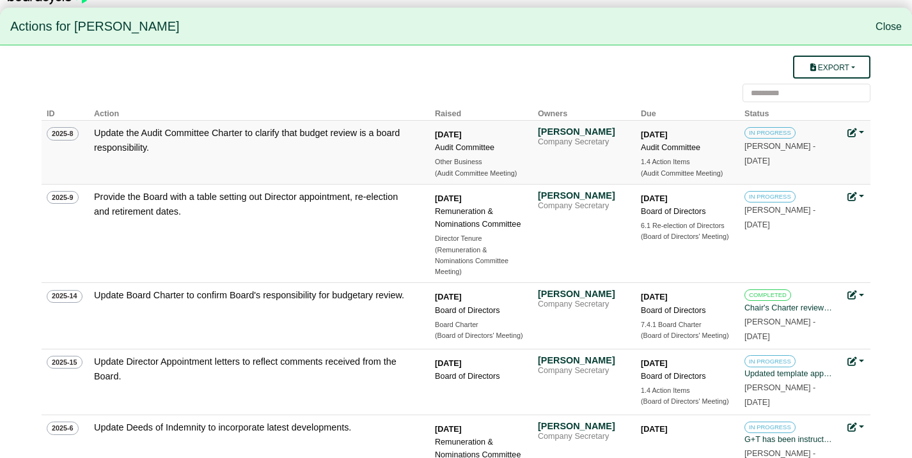
scroll to position [22, 0]
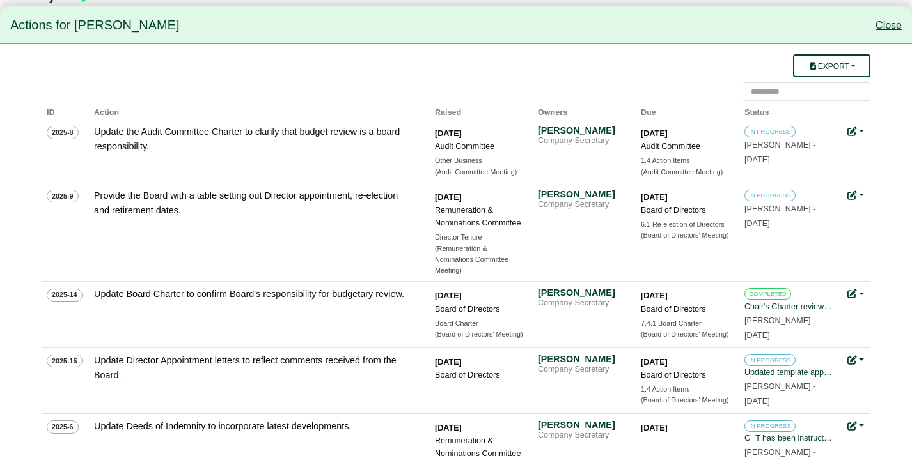
click at [890, 24] on link "Close" at bounding box center [888, 25] width 26 height 11
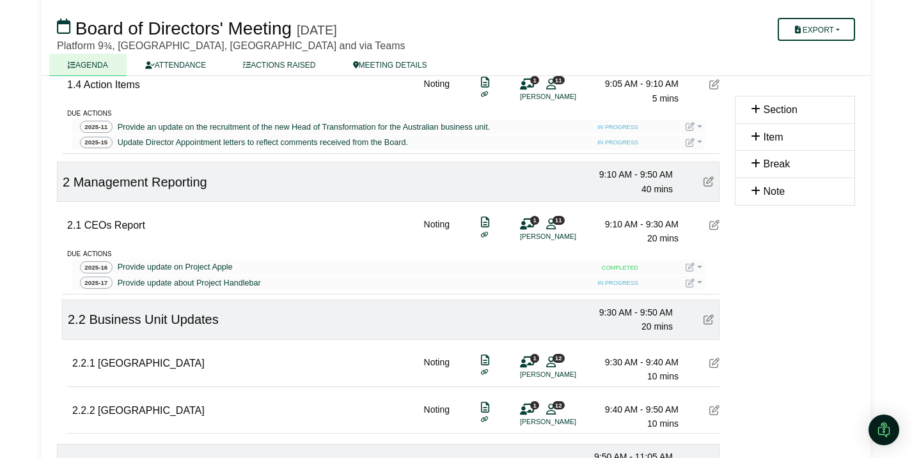
scroll to position [333, 0]
click at [698, 282] on link at bounding box center [693, 282] width 17 height 10
click at [733, 305] on button "Update status" at bounding box center [736, 300] width 102 height 24
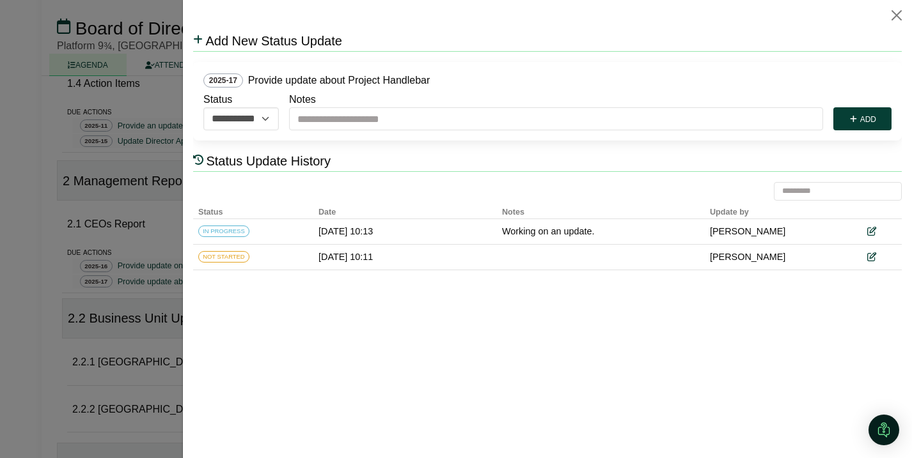
scroll to position [0, 0]
click at [266, 114] on select "**********" at bounding box center [245, 118] width 84 height 23
select select "*********"
click at [203, 107] on select "**********" at bounding box center [245, 118] width 84 height 23
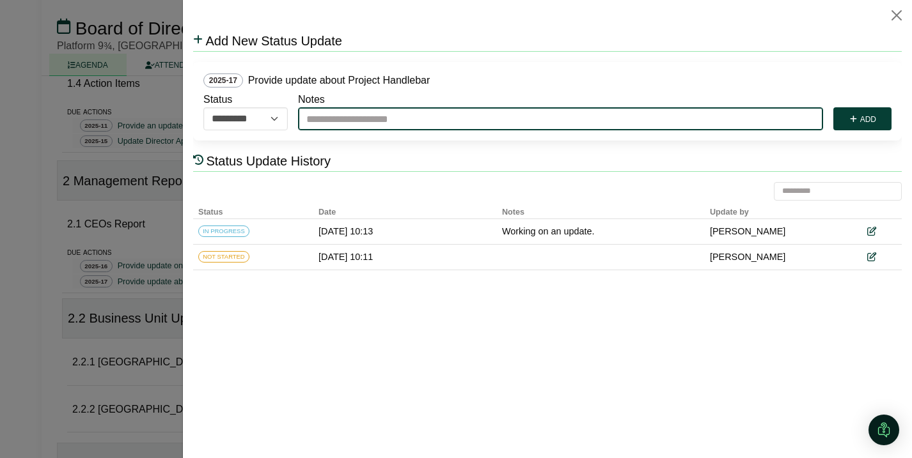
click at [408, 126] on input "Notes" at bounding box center [560, 118] width 525 height 23
type input "**********"
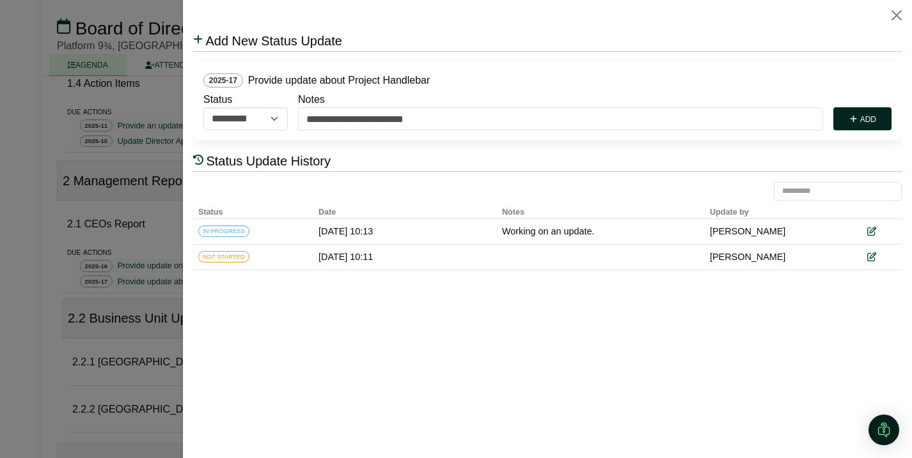
click at [861, 115] on button "Add" at bounding box center [862, 118] width 58 height 23
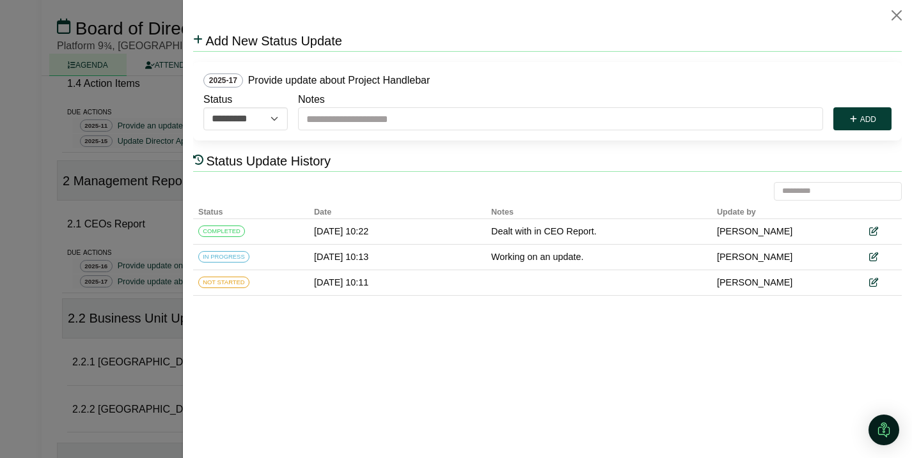
click at [161, 234] on div at bounding box center [456, 229] width 912 height 458
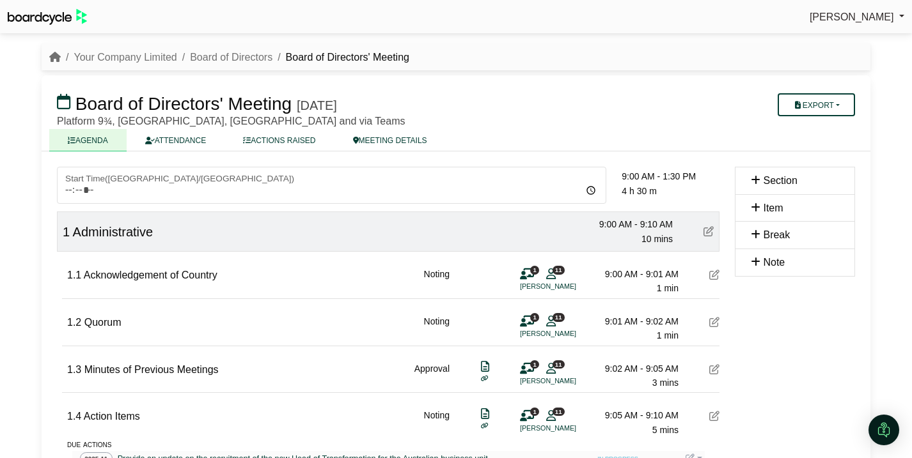
scroll to position [333, 0]
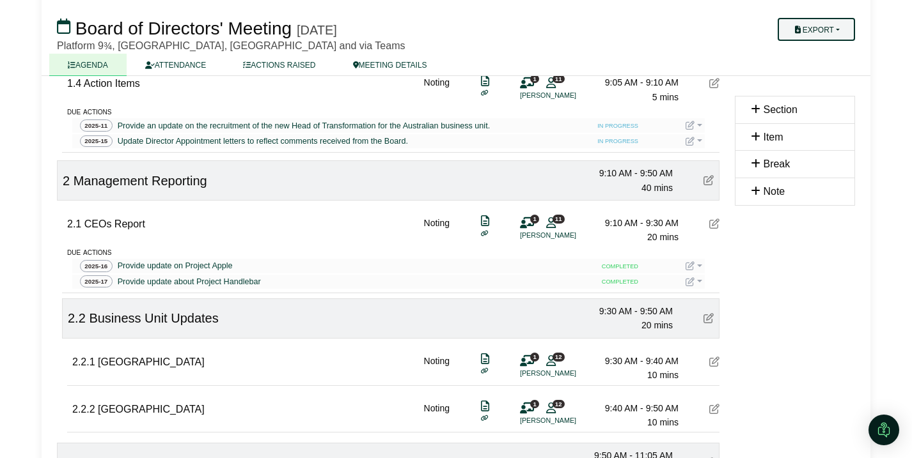
click at [836, 29] on button "Export" at bounding box center [816, 29] width 77 height 23
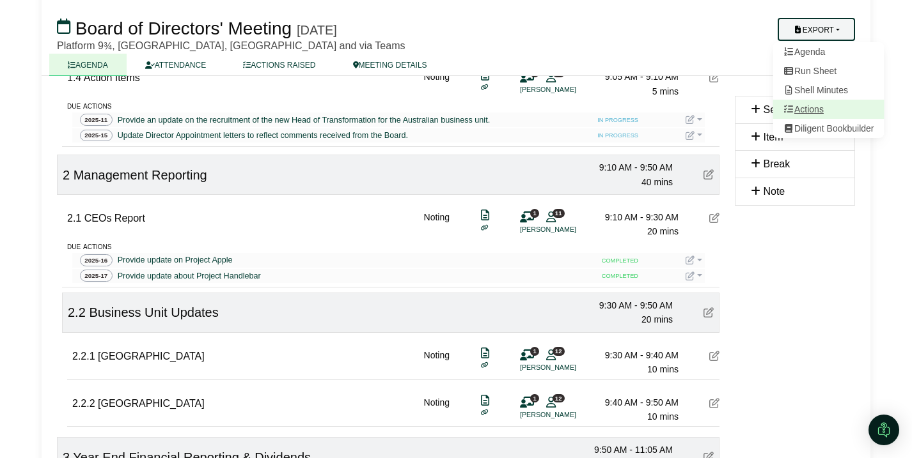
scroll to position [343, 0]
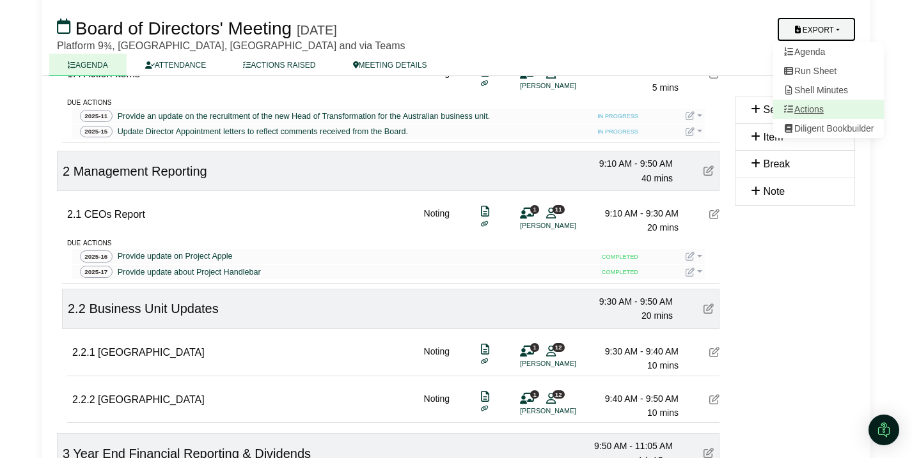
click at [816, 109] on link "Actions" at bounding box center [828, 109] width 111 height 19
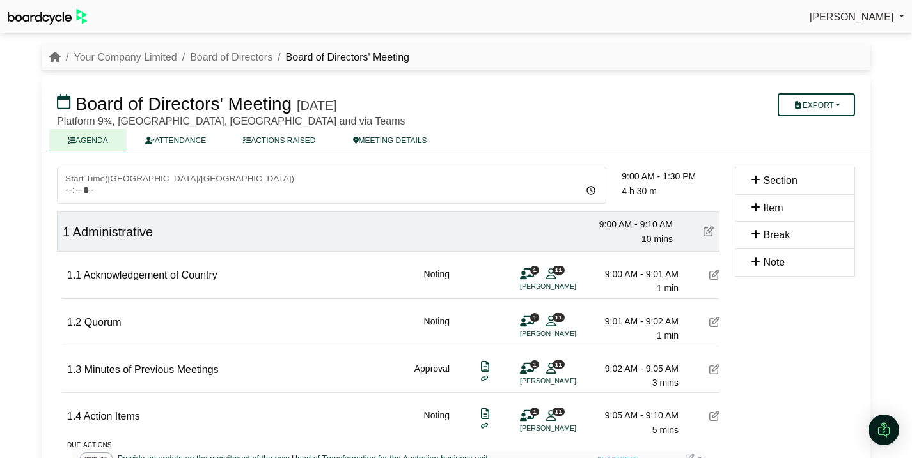
click at [712, 142] on ul "AGENDA ATTENDANCE ACTIONS RAISED MEETING DETAILS" at bounding box center [455, 140] width 813 height 22
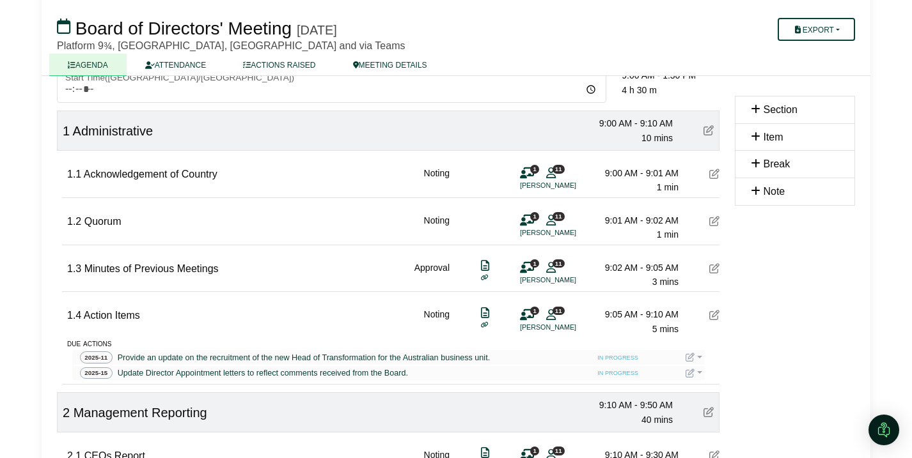
scroll to position [104, 0]
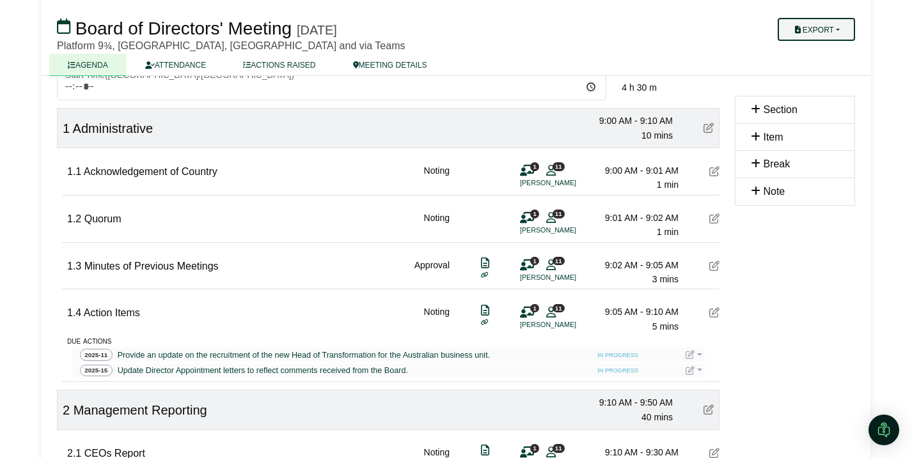
click at [833, 31] on button "Export" at bounding box center [816, 29] width 77 height 23
click at [716, 30] on h3 "Board of Directors' Meeting Friday, 26 September 2025" at bounding box center [388, 28] width 678 height 26
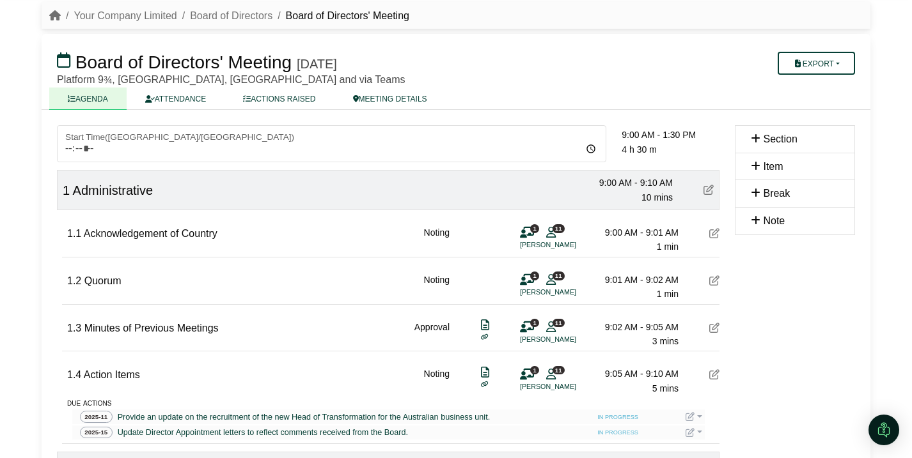
scroll to position [0, 0]
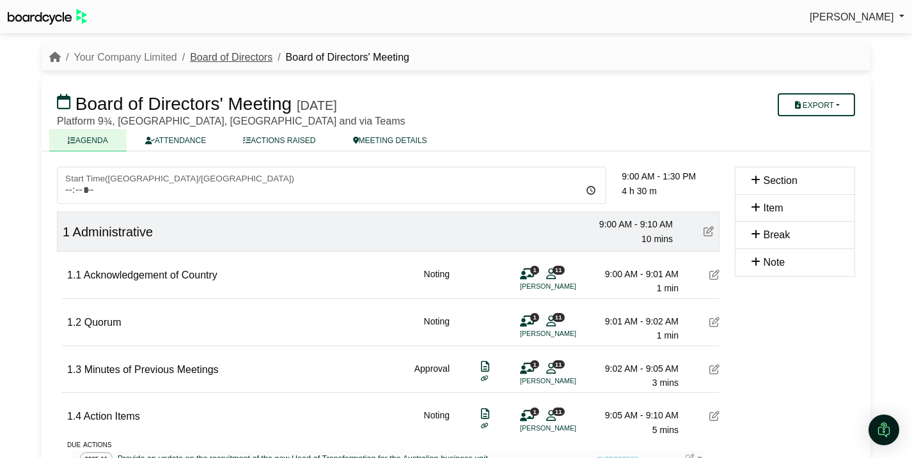
click at [237, 58] on link "Board of Directors" at bounding box center [231, 57] width 82 height 11
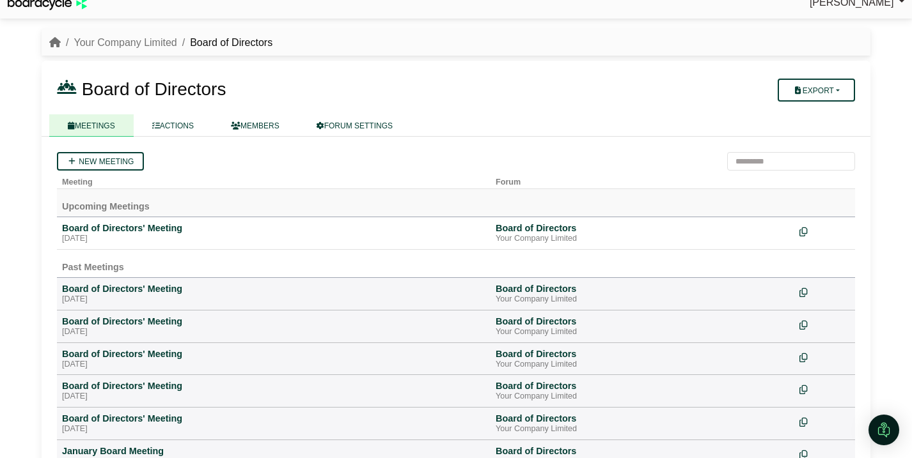
scroll to position [24, 0]
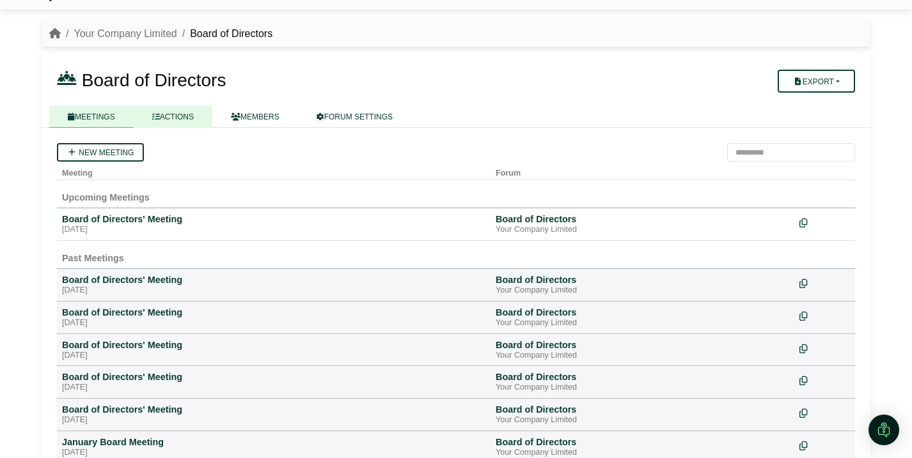
click at [184, 111] on link "ACTIONS" at bounding box center [173, 117] width 79 height 22
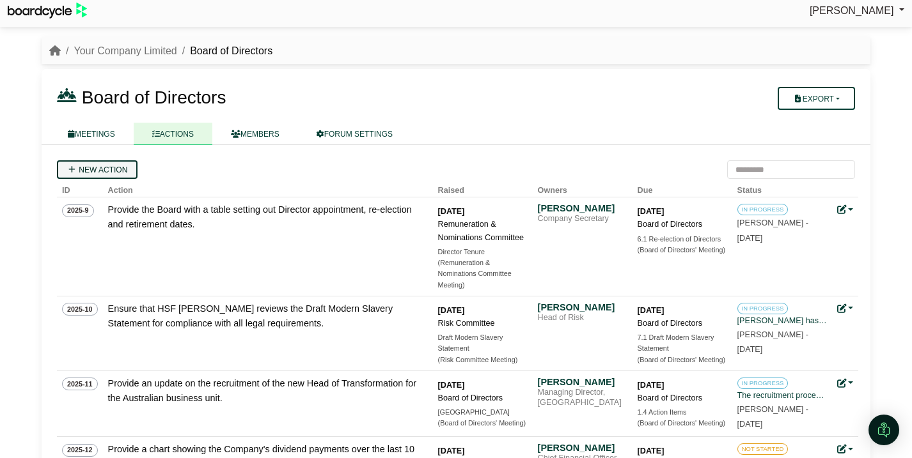
scroll to position [7, 0]
click at [100, 171] on link "New action" at bounding box center [97, 169] width 81 height 19
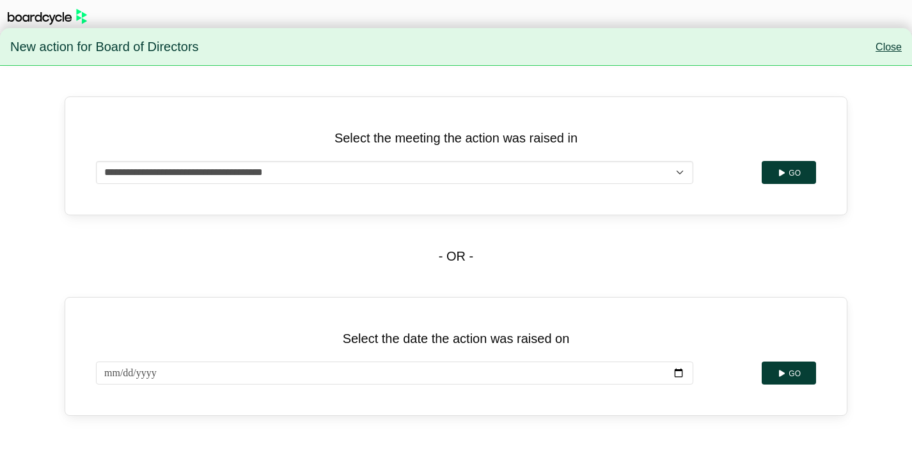
click at [886, 47] on link "Close" at bounding box center [888, 47] width 26 height 11
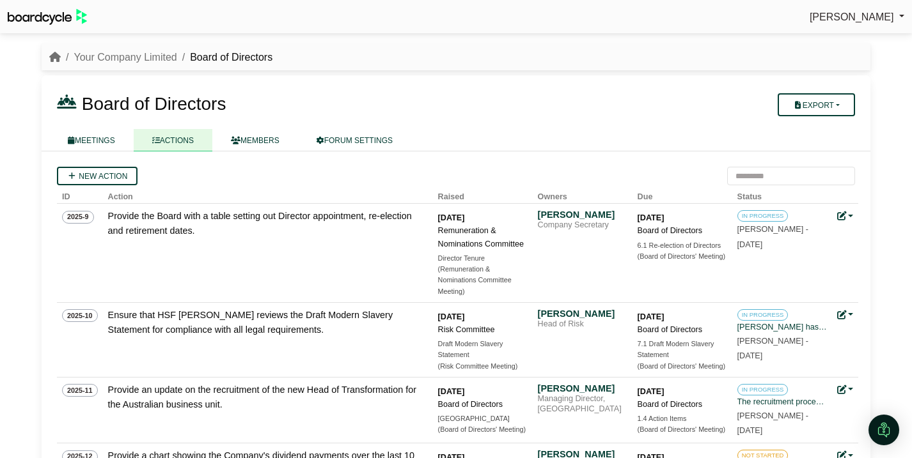
click at [666, 88] on div "Board of Directors Export Forum Actions MEETINGS ACTIONS MEMBERS" at bounding box center [456, 113] width 829 height 76
